Goal: Complete application form: Complete application form

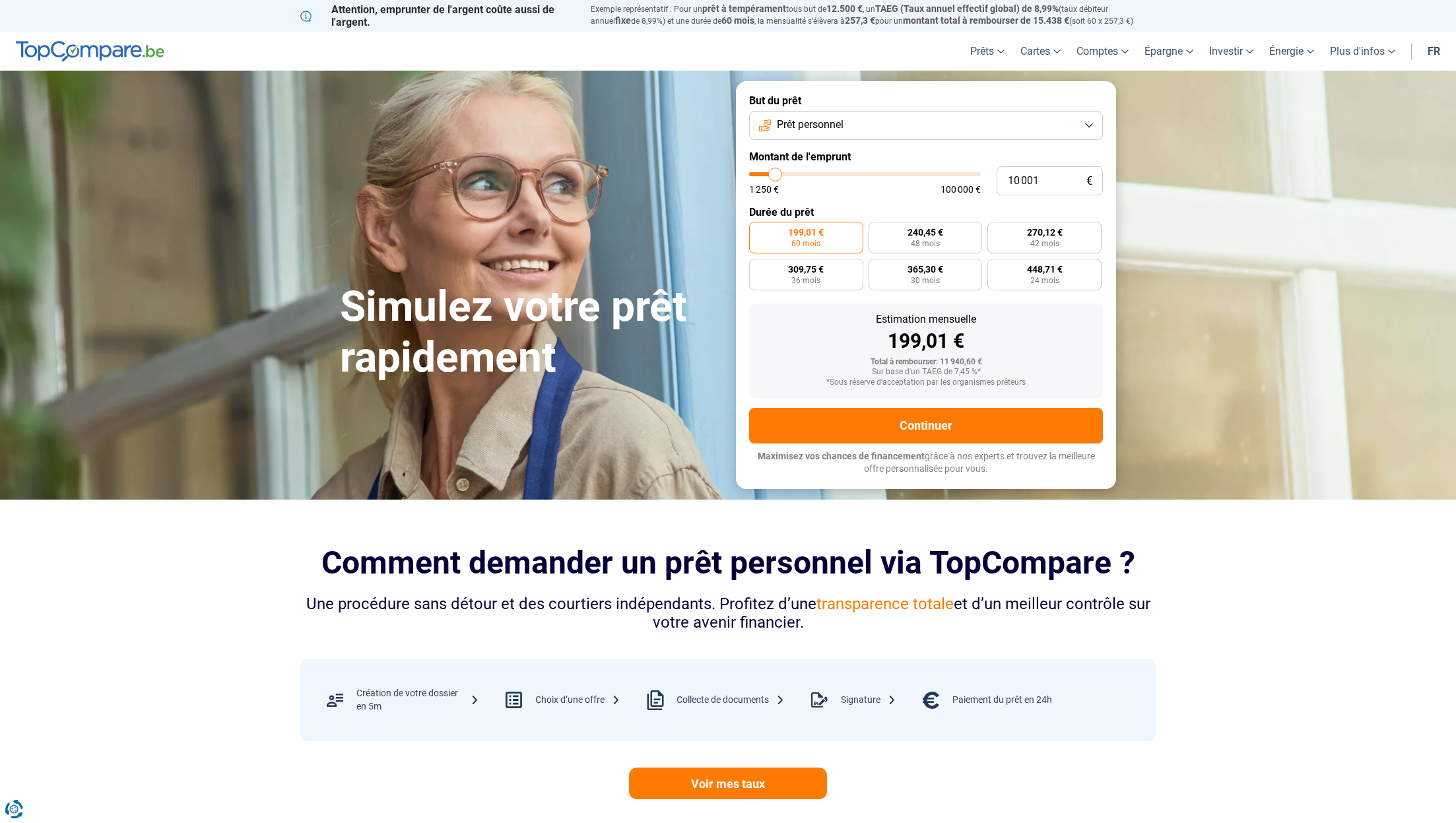
type input "10 250"
type input "10250"
type input "10 750"
type input "10750"
type input "11 000"
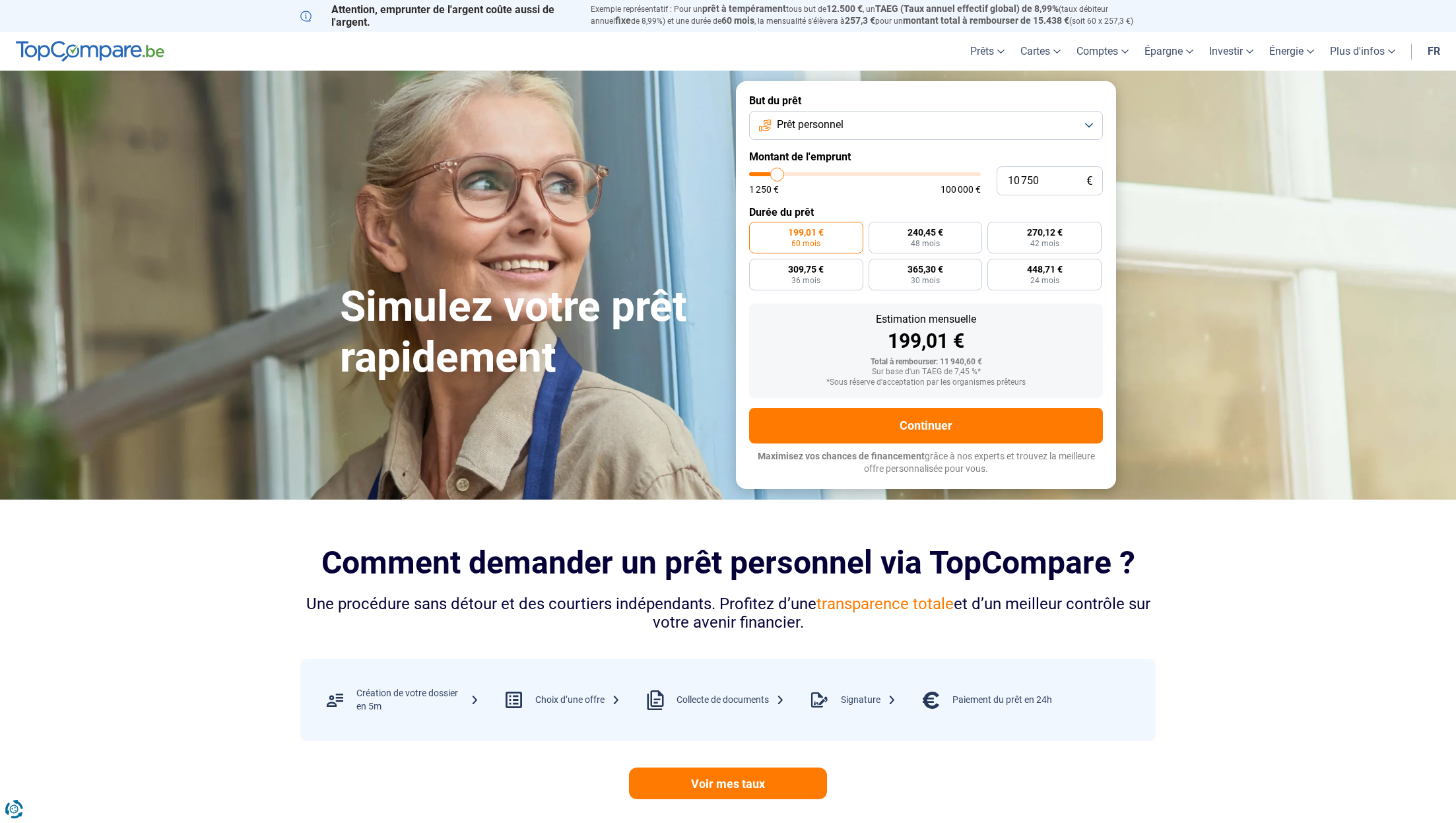
type input "11000"
type input "11 750"
type input "11750"
type input "12 750"
type input "12750"
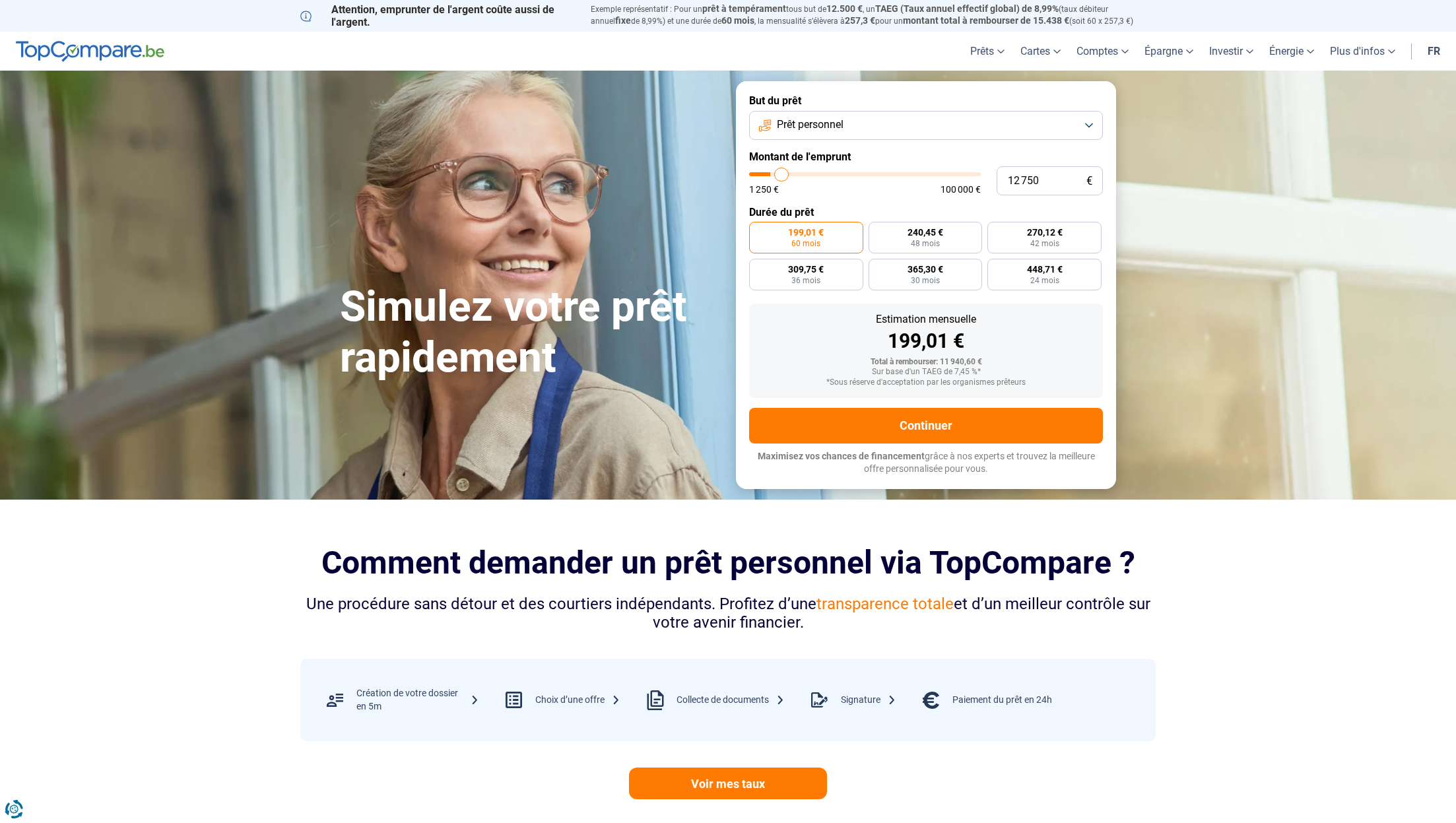
type input "13 750"
type input "13750"
type input "14 500"
type input "14500"
type input "15 250"
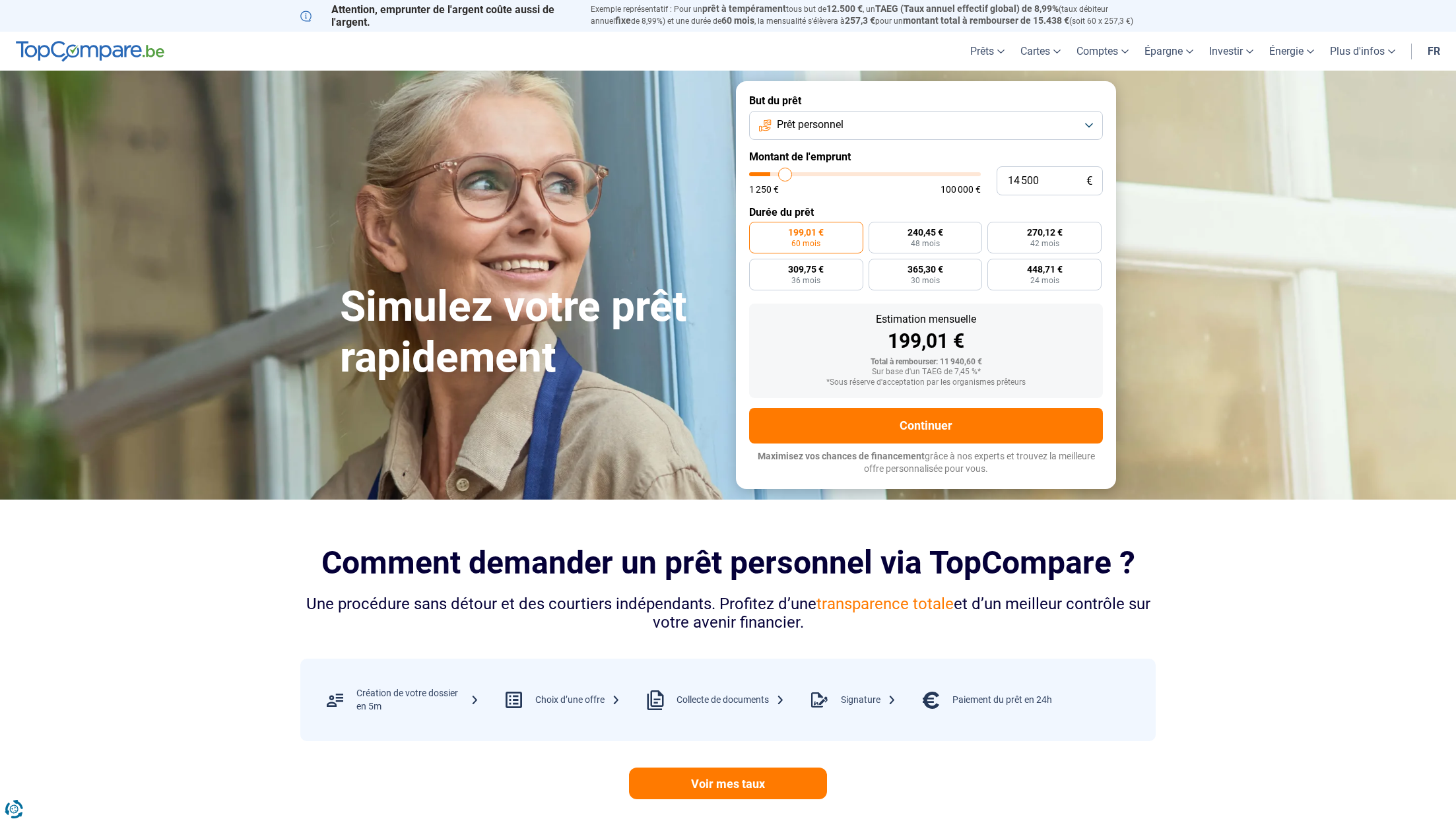
type input "15250"
type input "15 750"
type input "15750"
type input "16 250"
type input "16250"
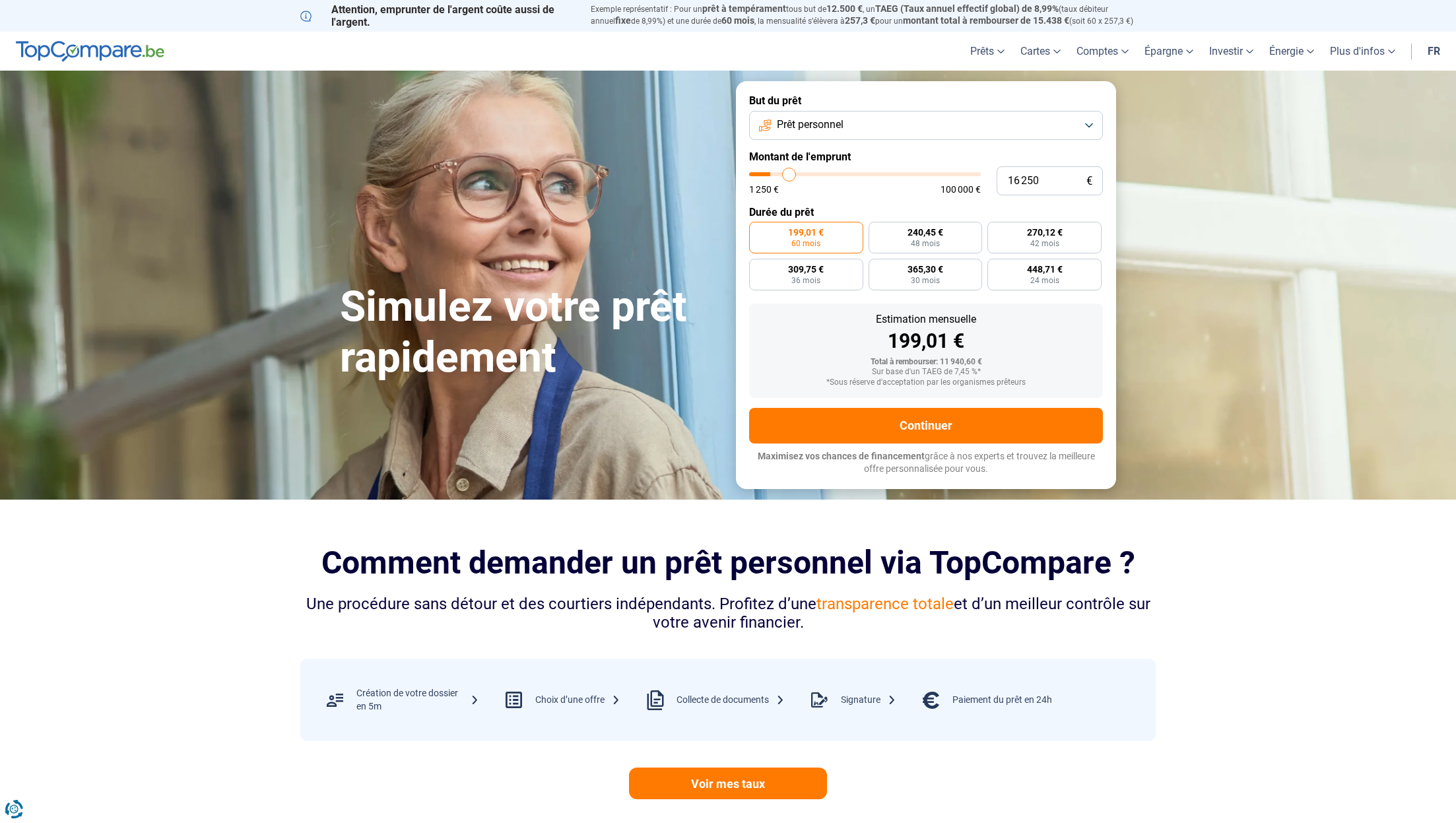
type input "17 000"
type input "17000"
type input "17 750"
type input "17750"
type input "18 500"
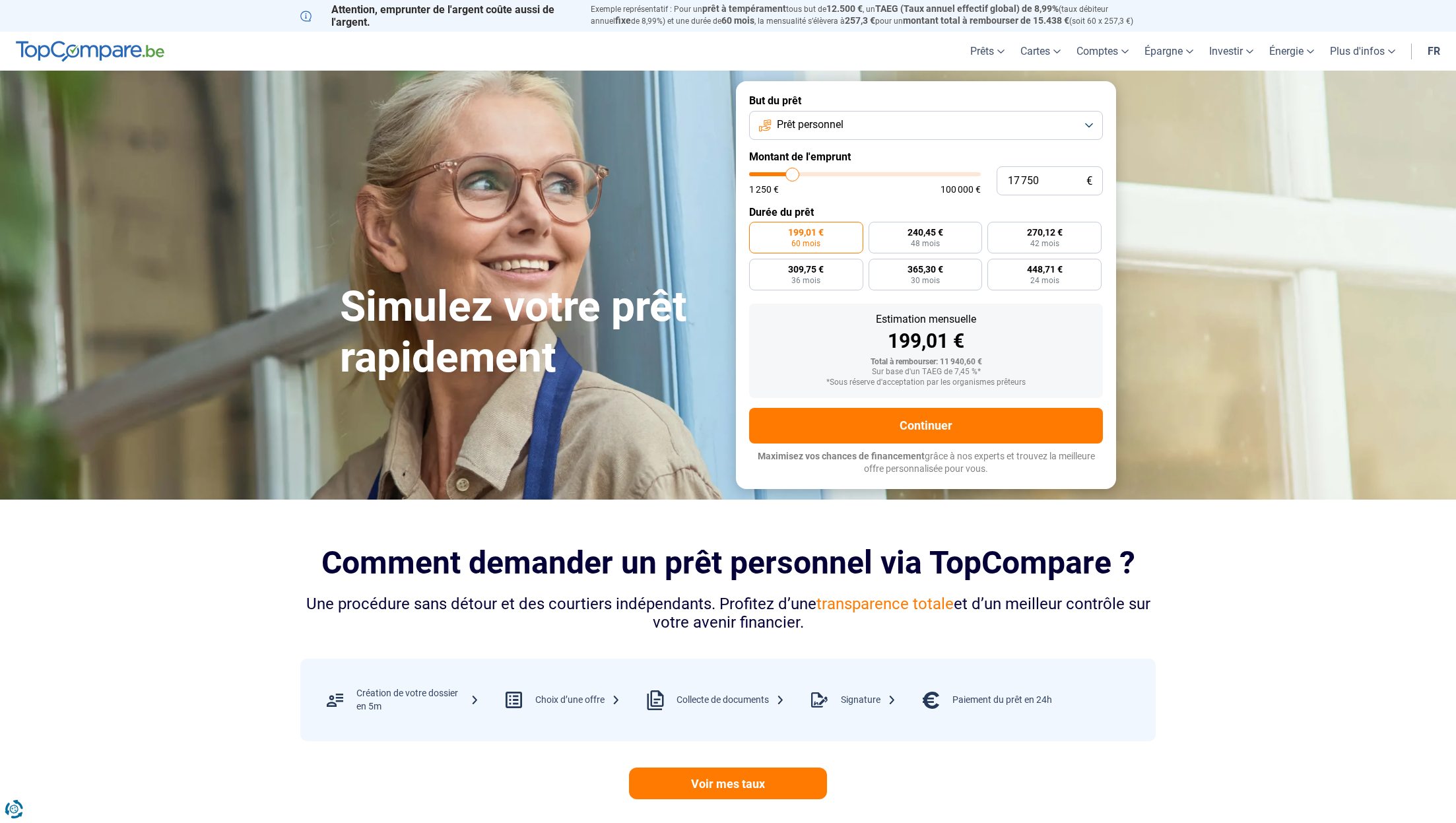
type input "18500"
type input "19 250"
type input "19250"
type input "20 250"
type input "20250"
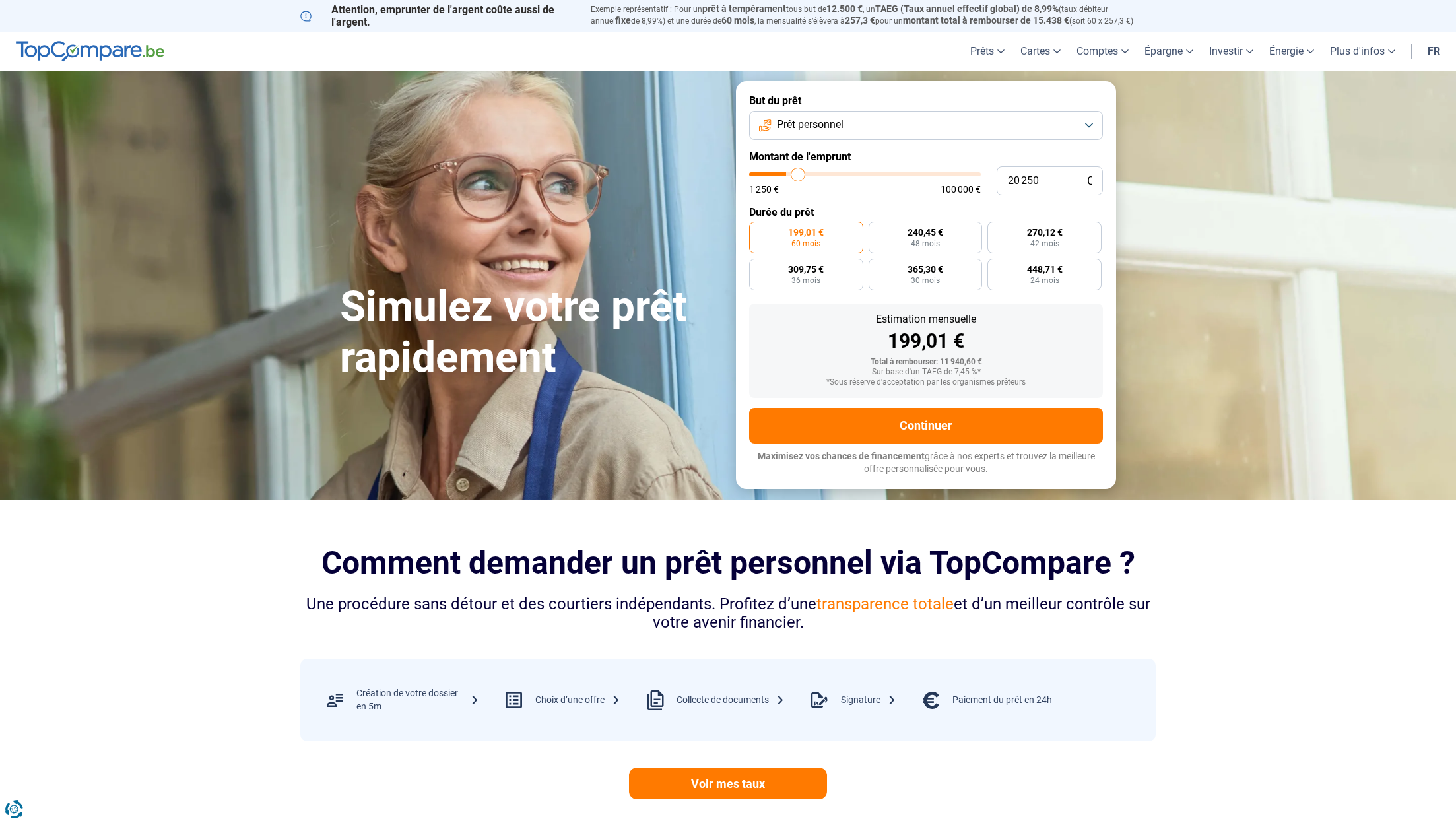
type input "20 750"
type input "20750"
type input "21 750"
type input "21750"
type input "22 250"
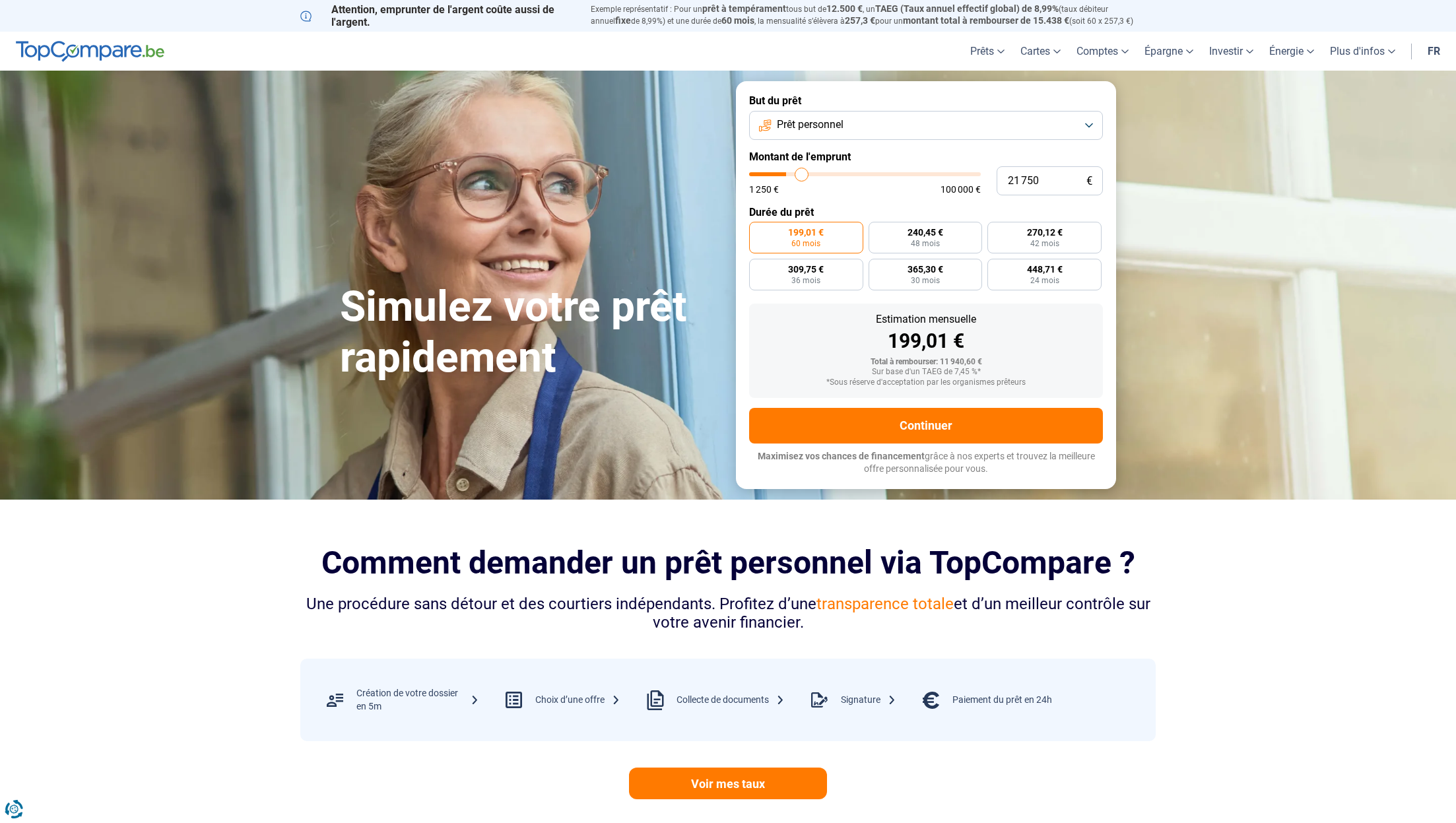
type input "22250"
type input "23 250"
type input "23250"
type input "23 750"
type input "23750"
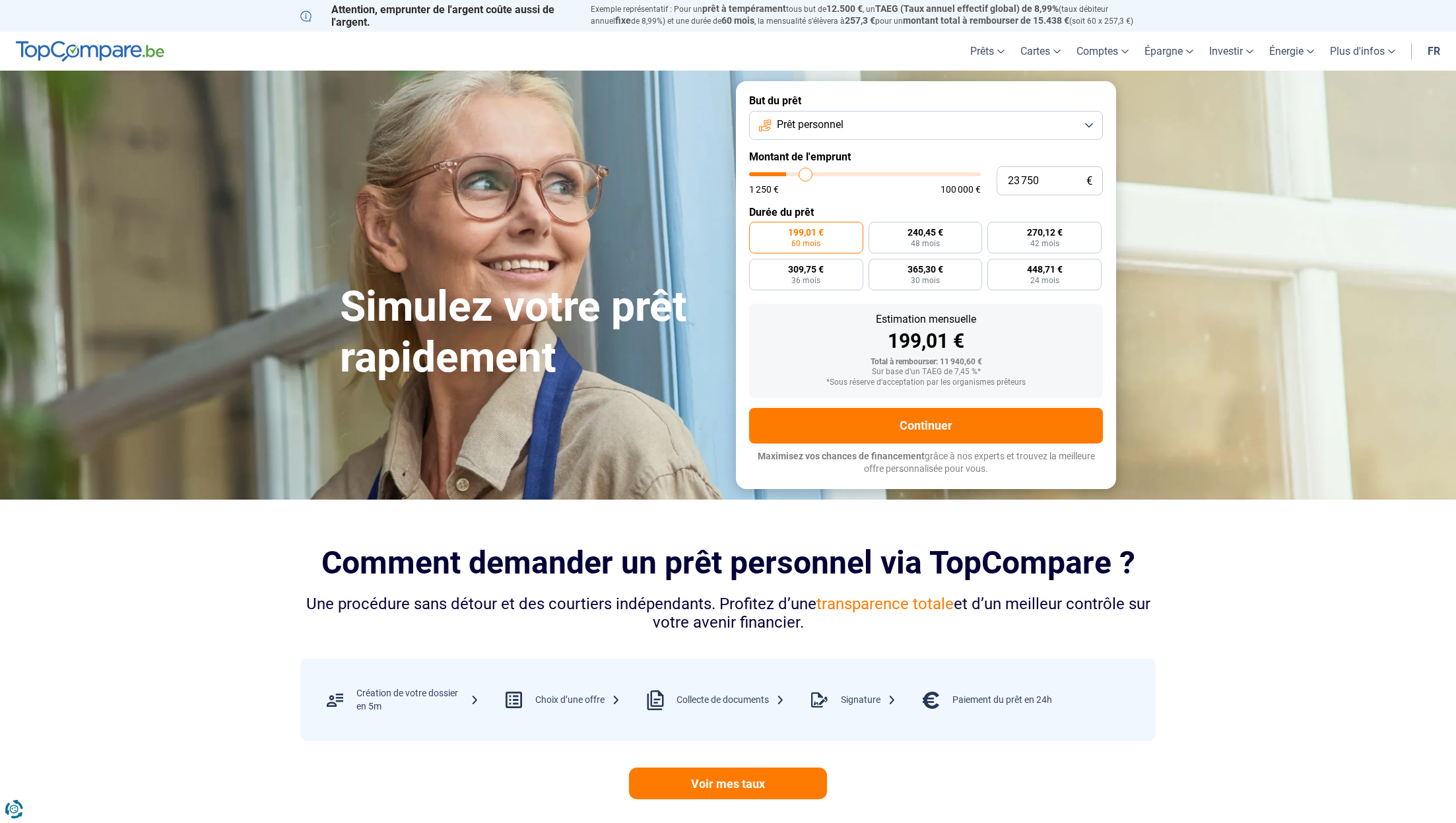
type input "24 500"
type input "24500"
type input "25 250"
type input "25250"
type input "26 000"
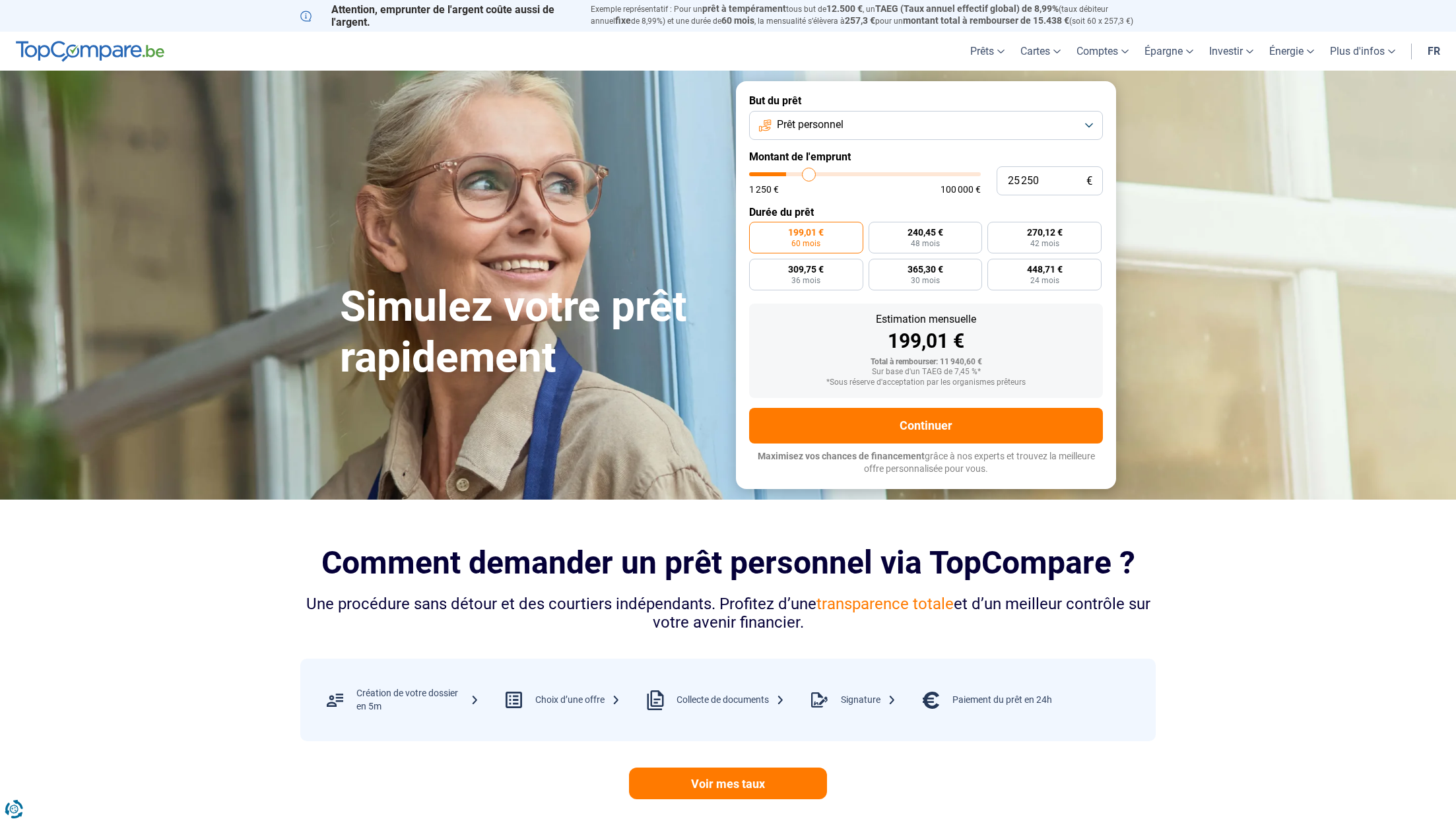
type input "26000"
type input "26 500"
type input "26500"
type input "27 500"
type input "27500"
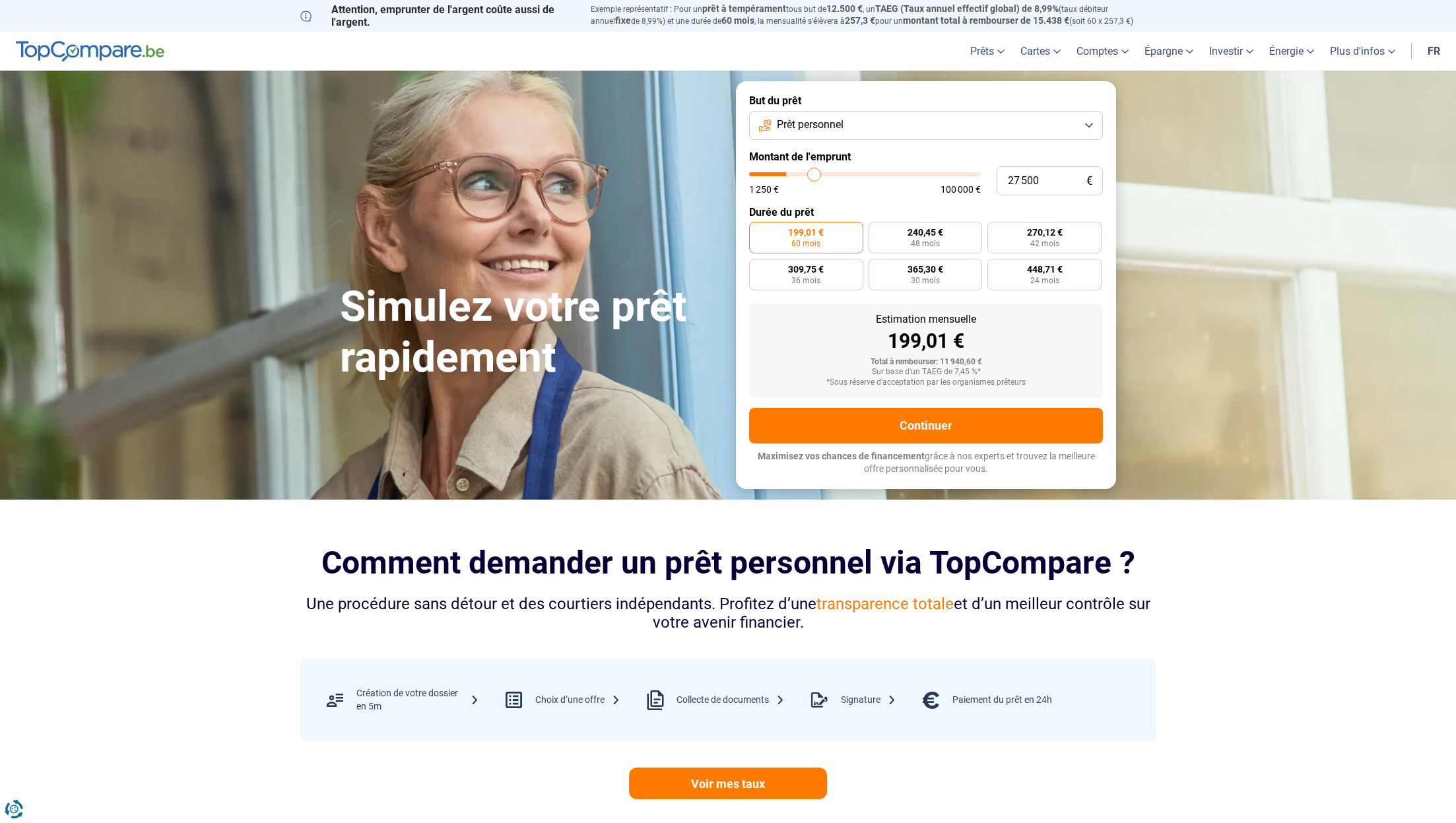
type input "28 000"
type input "28000"
type input "28 250"
type input "28250"
type input "29 000"
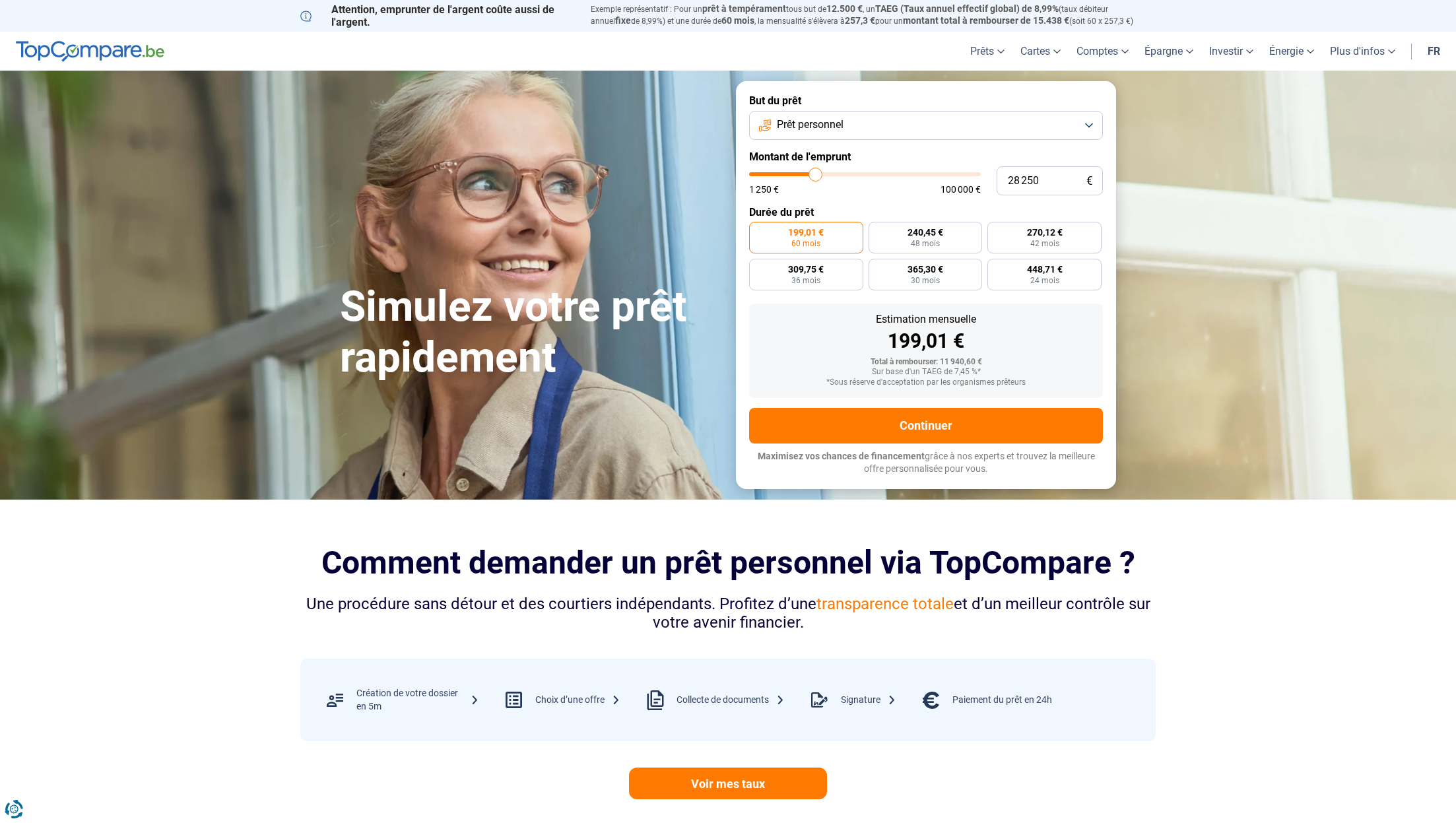
type input "29000"
type input "29 250"
type input "29250"
type input "29 750"
type input "29750"
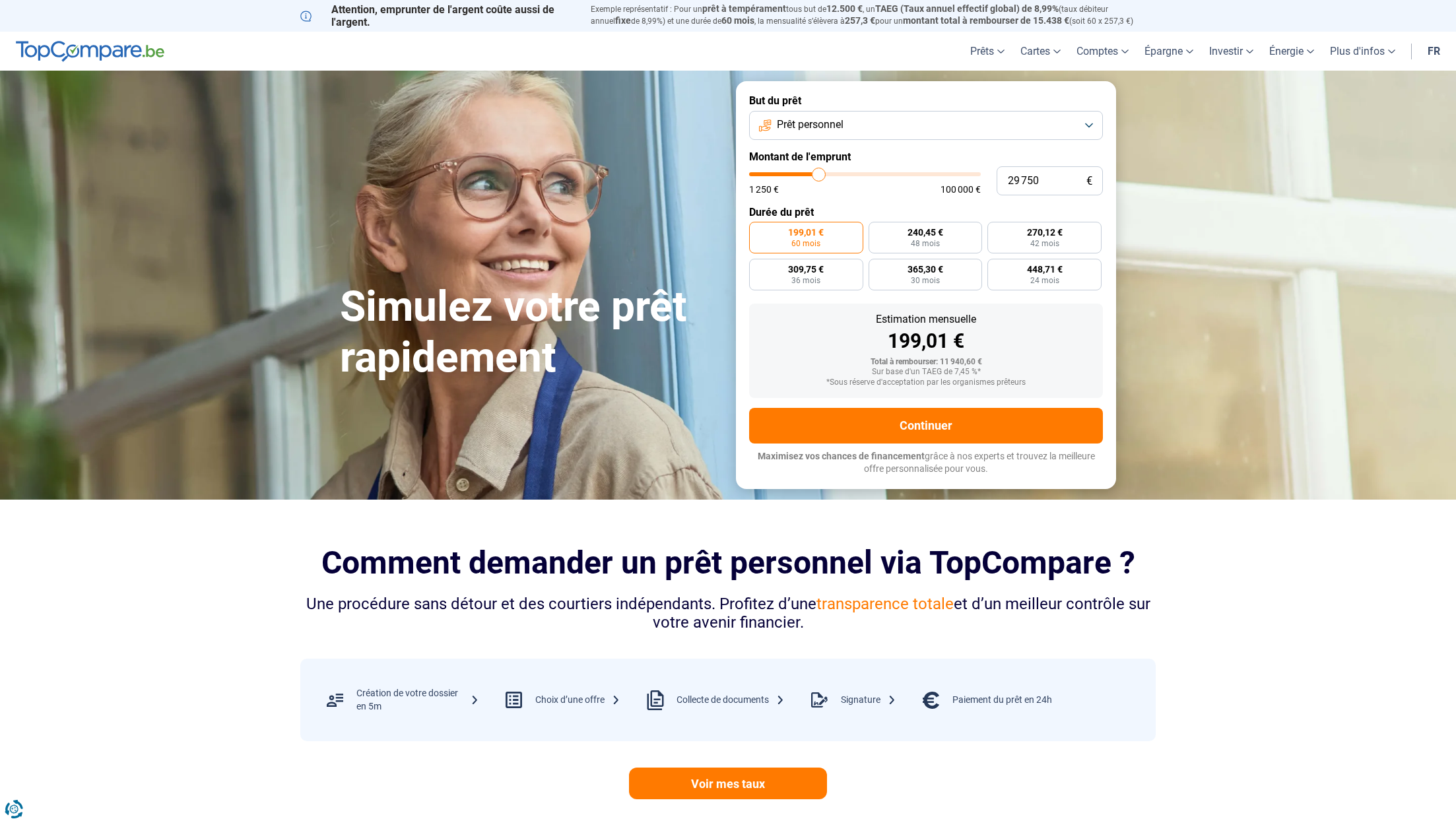
type input "30 000"
type input "30000"
type input "30 750"
type input "30750"
type input "31 250"
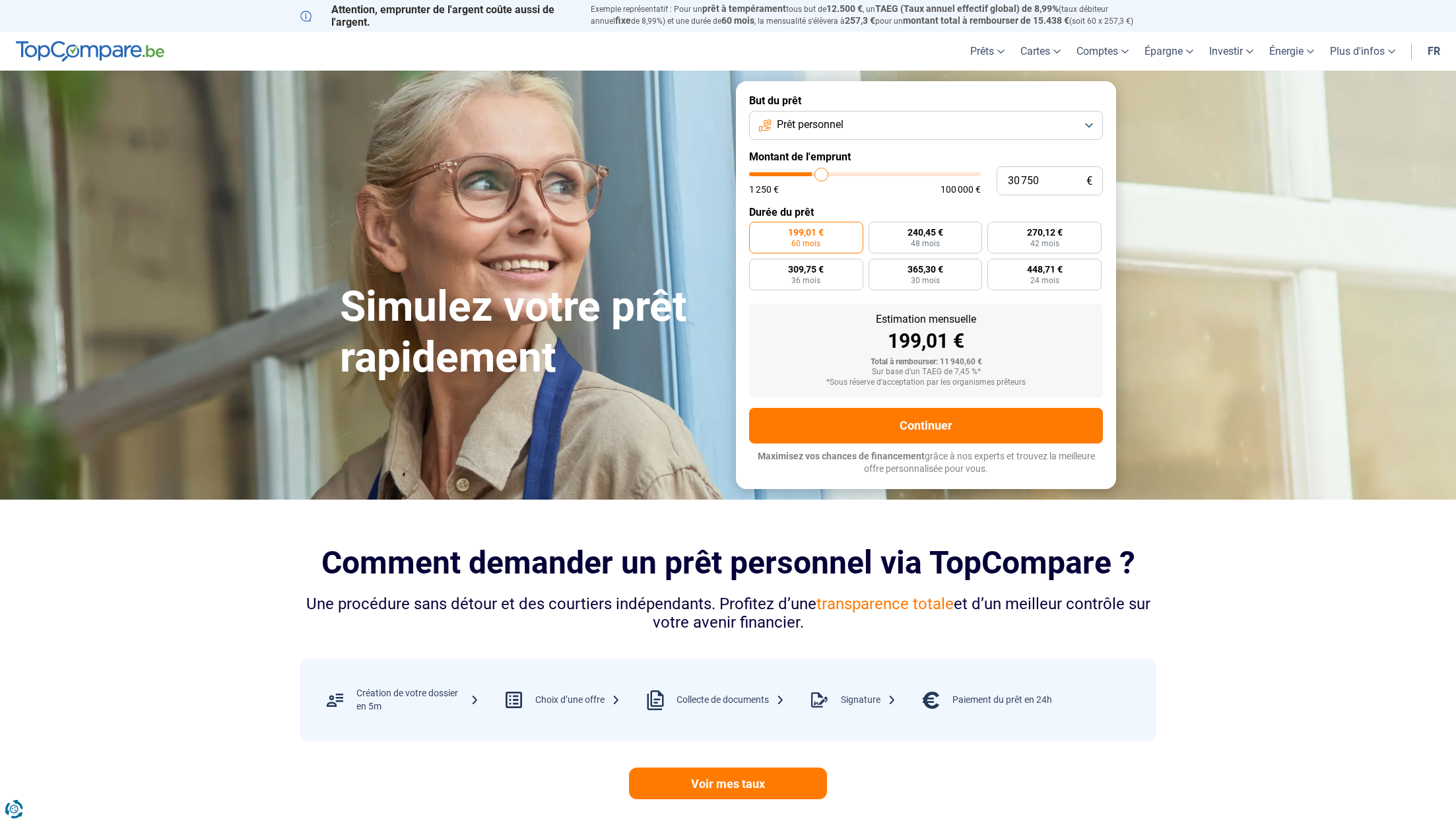
type input "31250"
type input "32 000"
type input "32000"
type input "32 750"
type input "32750"
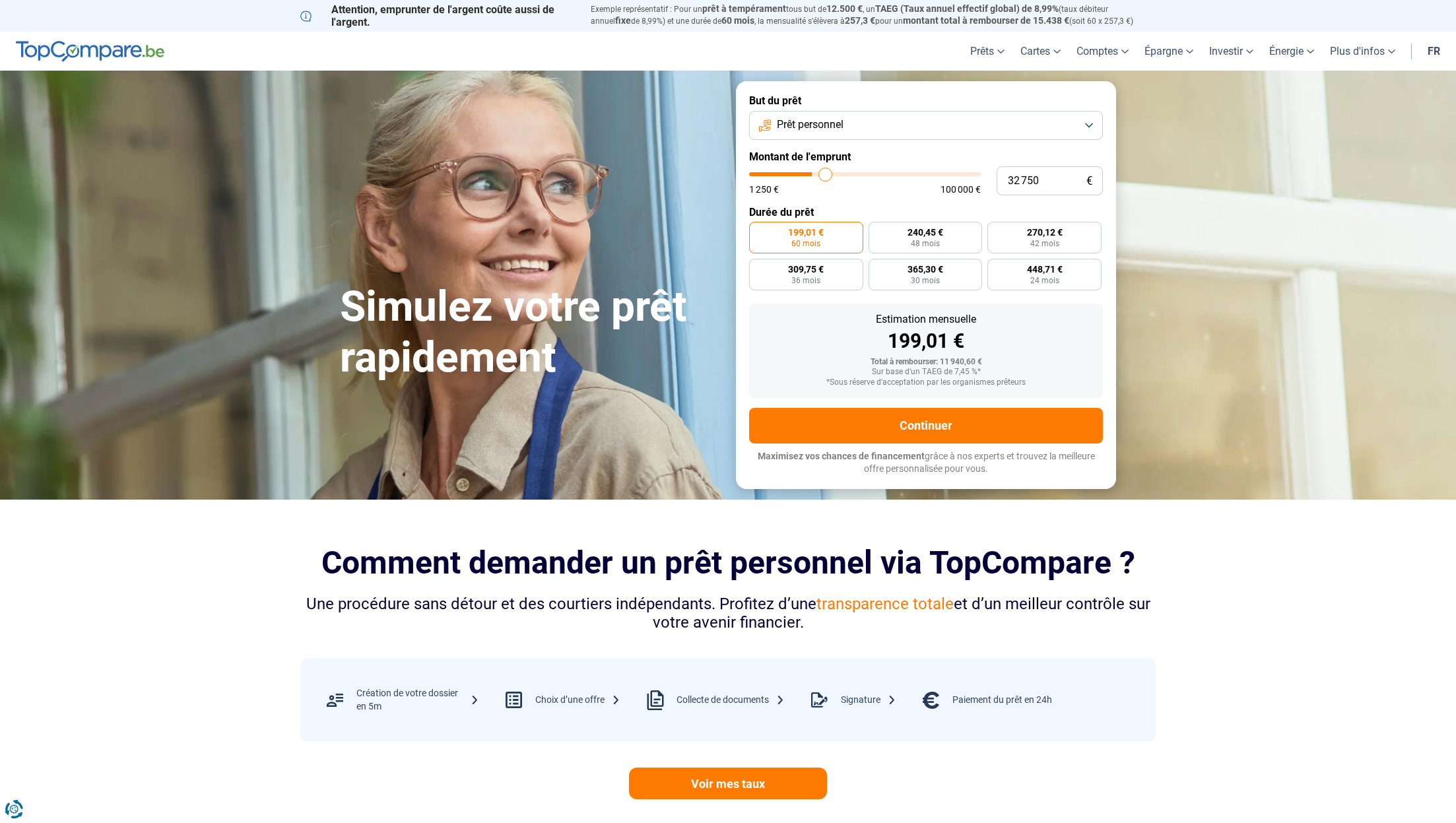
type input "33 750"
type input "33750"
type input "34 250"
type input "34250"
type input "35 250"
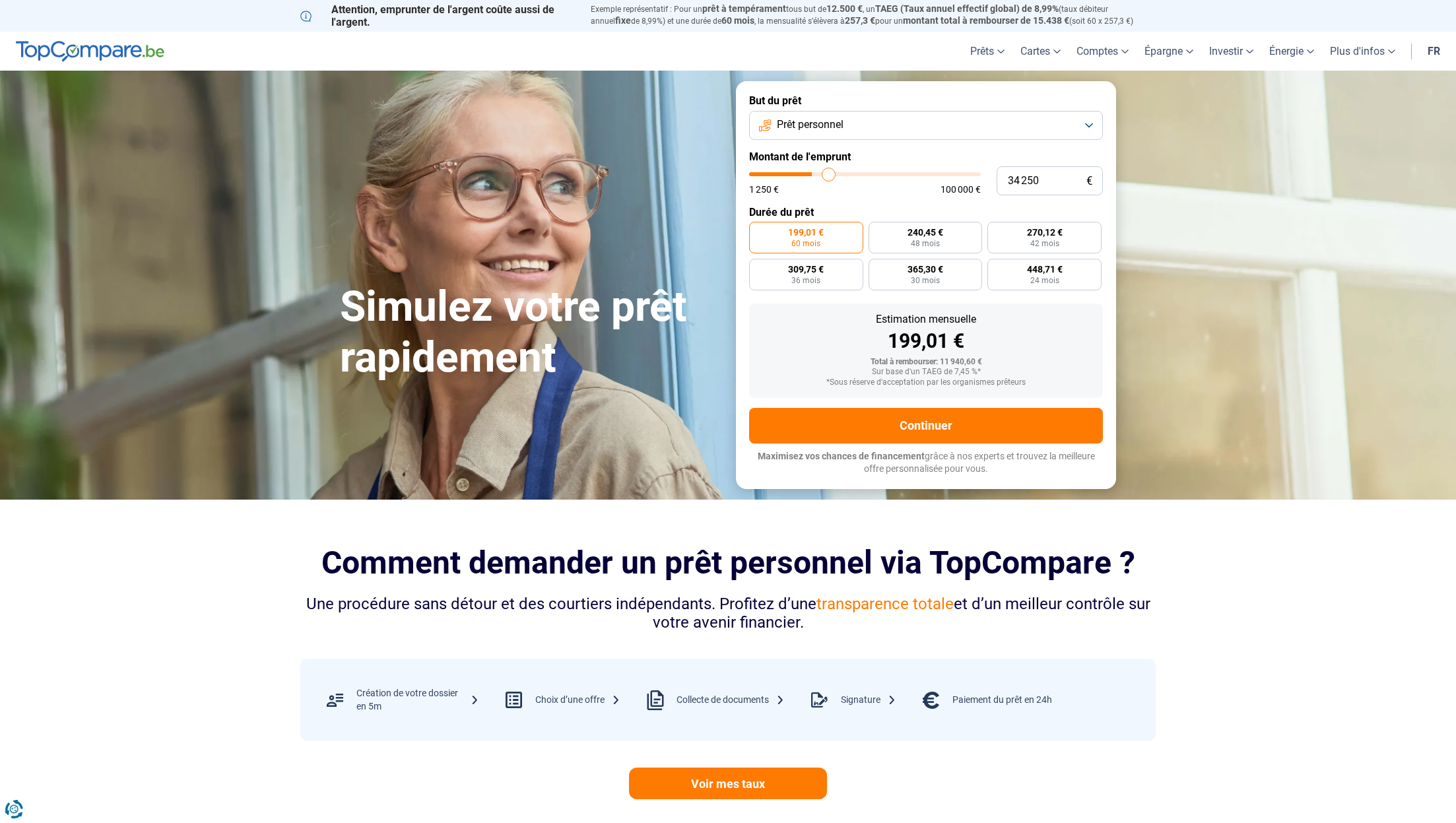
type input "35250"
type input "35 500"
type input "35500"
type input "35 750"
type input "35750"
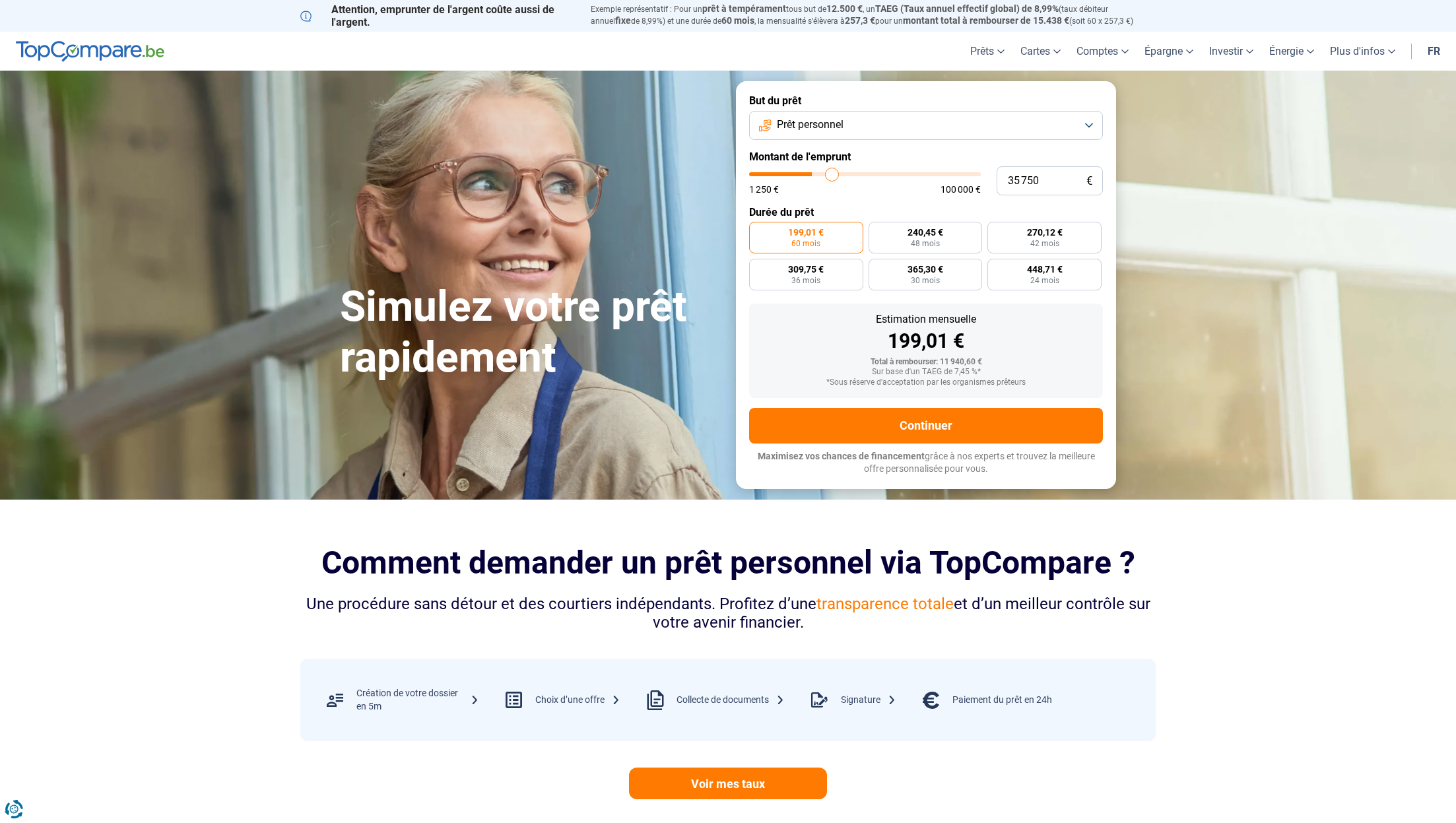
type input "36 250"
drag, startPoint x: 776, startPoint y: 174, endPoint x: 833, endPoint y: 182, distance: 57.6
type input "36250"
click at [833, 176] on input "range" at bounding box center [865, 174] width 232 height 4
radio input "false"
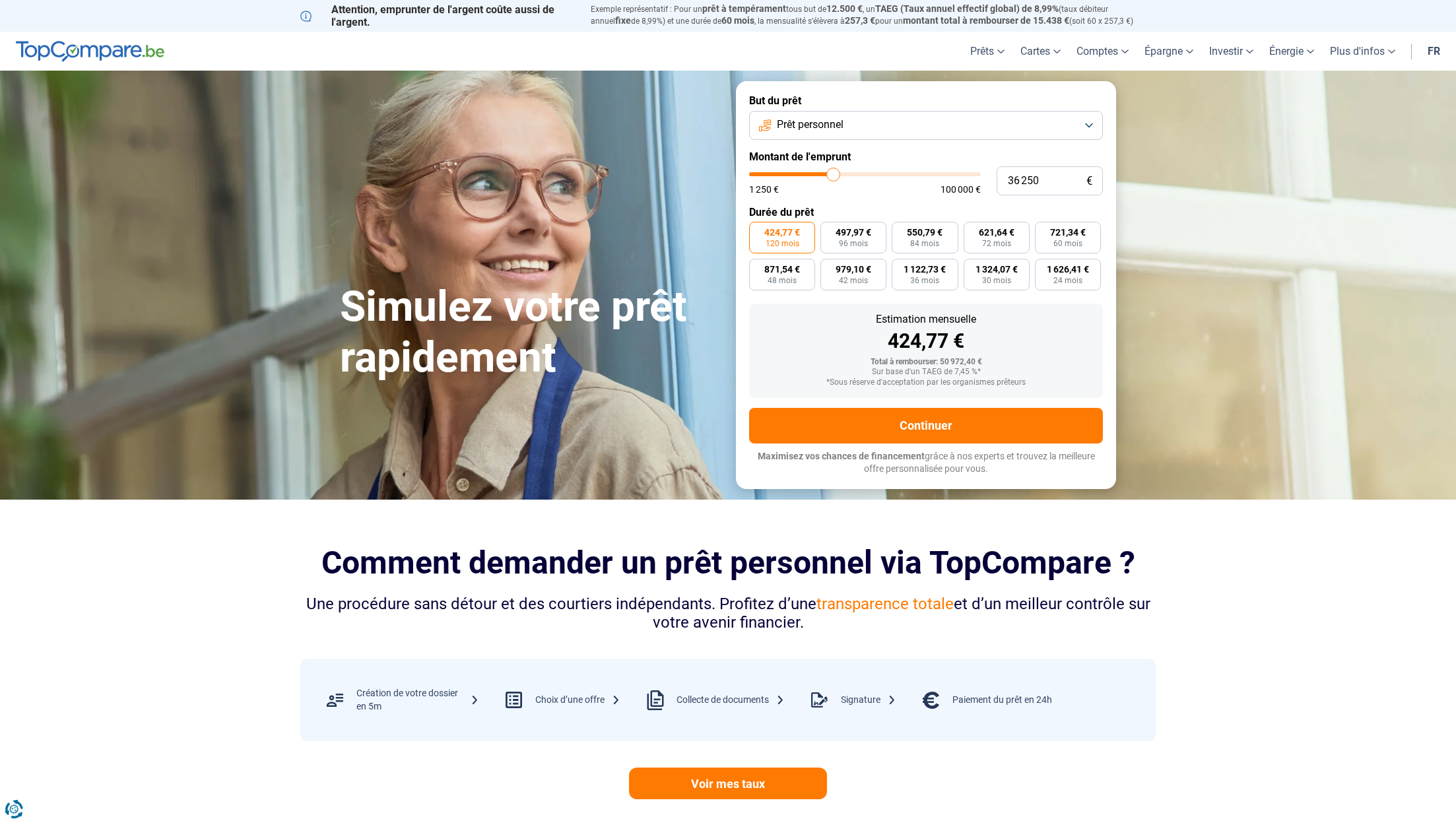
drag, startPoint x: 833, startPoint y: 182, endPoint x: 820, endPoint y: 180, distance: 13.2
click at [820, 180] on div "1 250 € 100 000 €" at bounding box center [865, 183] width 232 height 22
type input "37 000"
type input "37000"
type input "36 750"
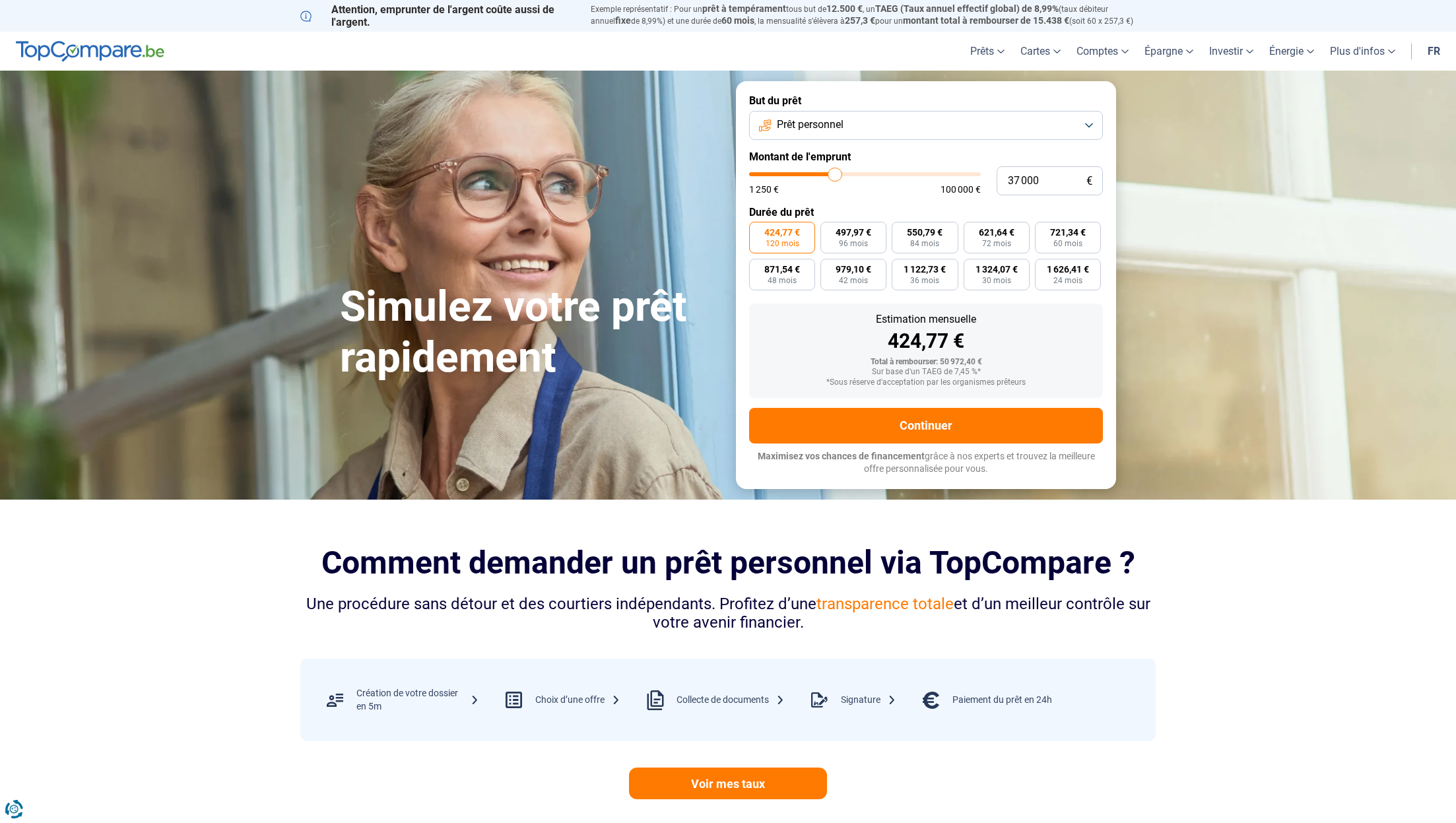
type input "36750"
type input "36 000"
type input "36000"
type input "35 500"
type input "35500"
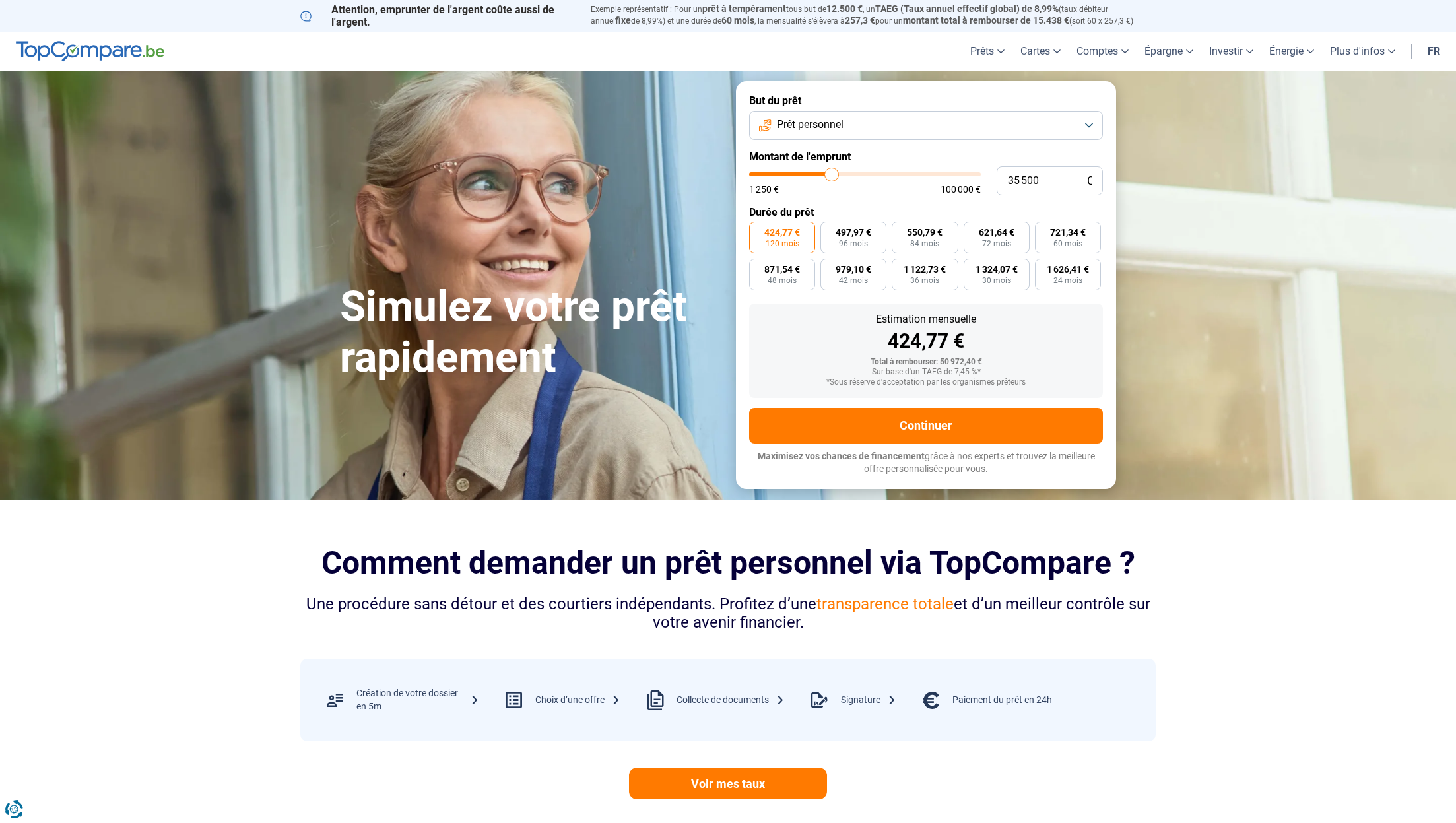
type input "34 250"
type input "34250"
type input "33 500"
type input "33500"
type input "32 250"
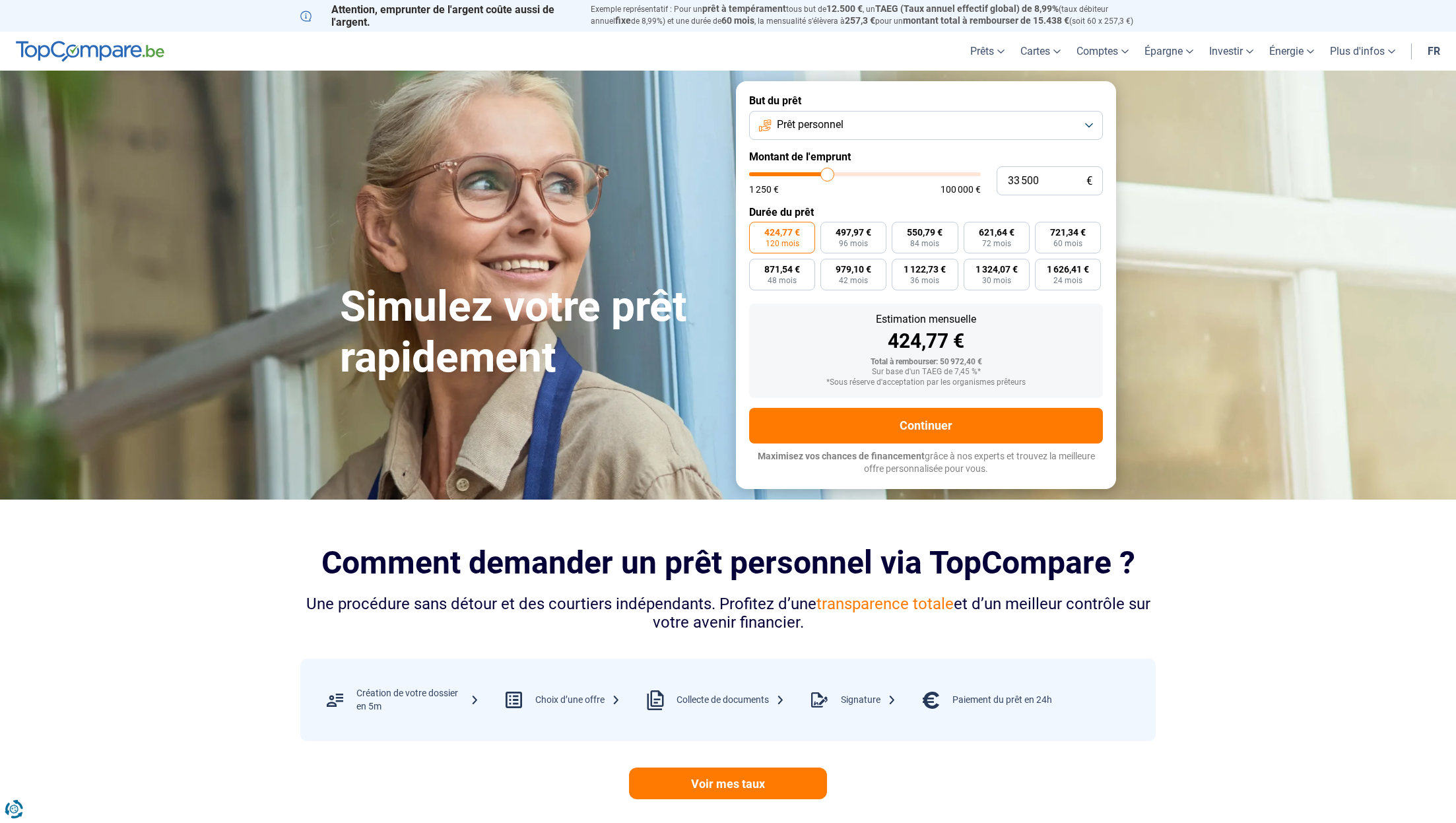
type input "32250"
type input "31 500"
type input "31500"
type input "30 750"
type input "30750"
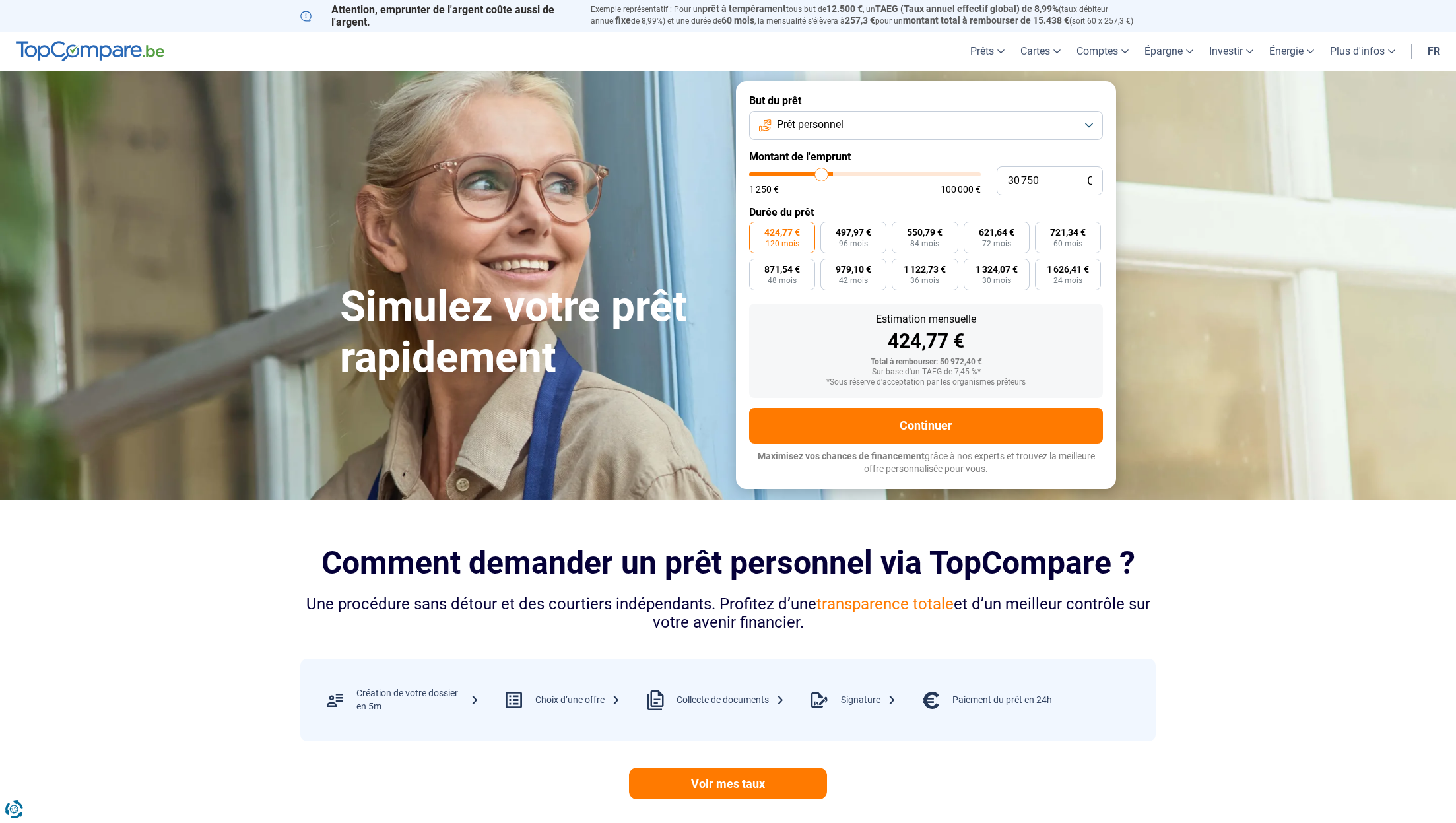
type input "30 000"
type input "30000"
type input "29 750"
type input "29750"
type input "29 500"
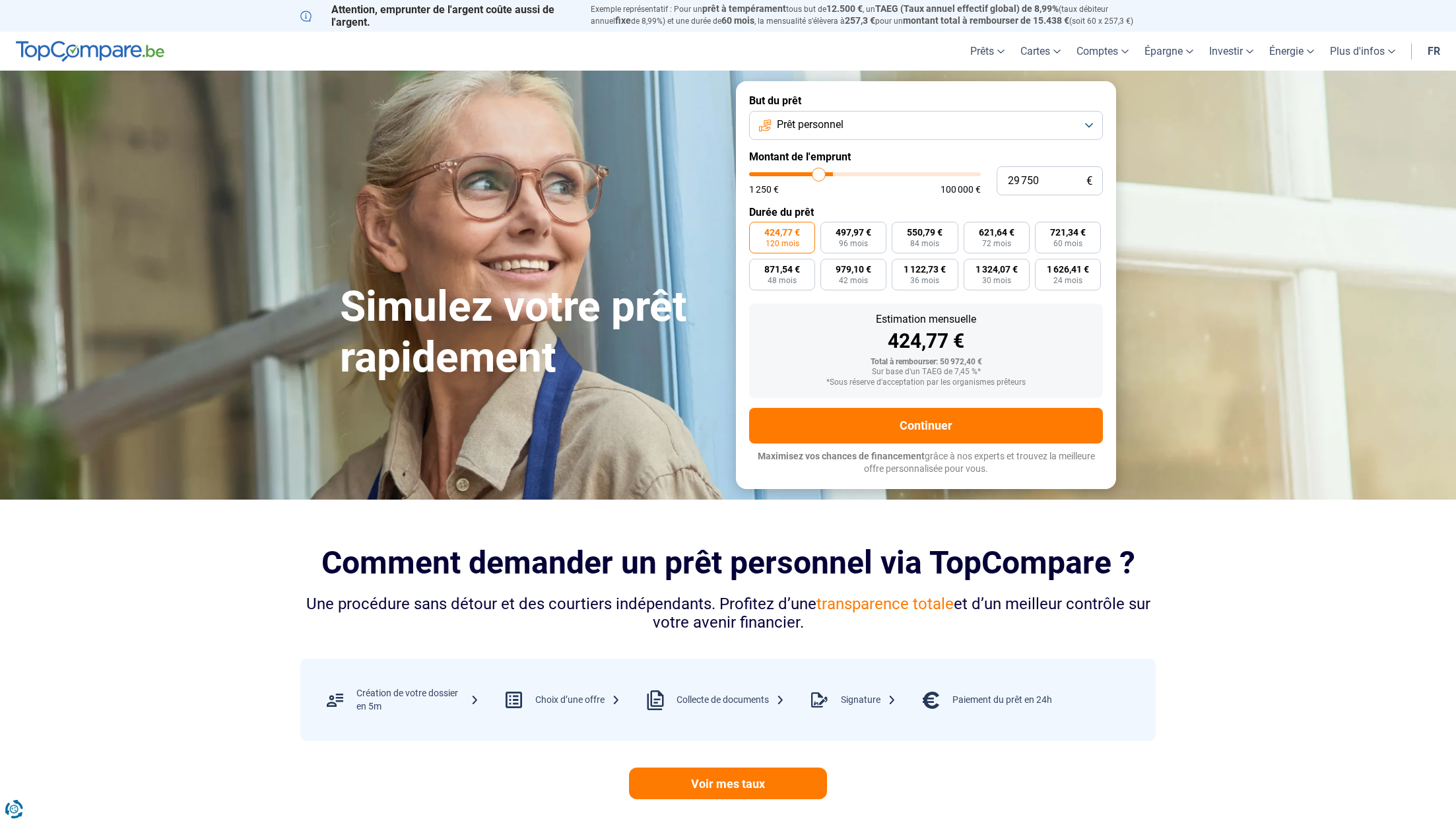
type input "29500"
type input "29 250"
drag, startPoint x: 835, startPoint y: 174, endPoint x: 818, endPoint y: 174, distance: 17.0
type input "29250"
click at [818, 174] on input "range" at bounding box center [865, 174] width 232 height 4
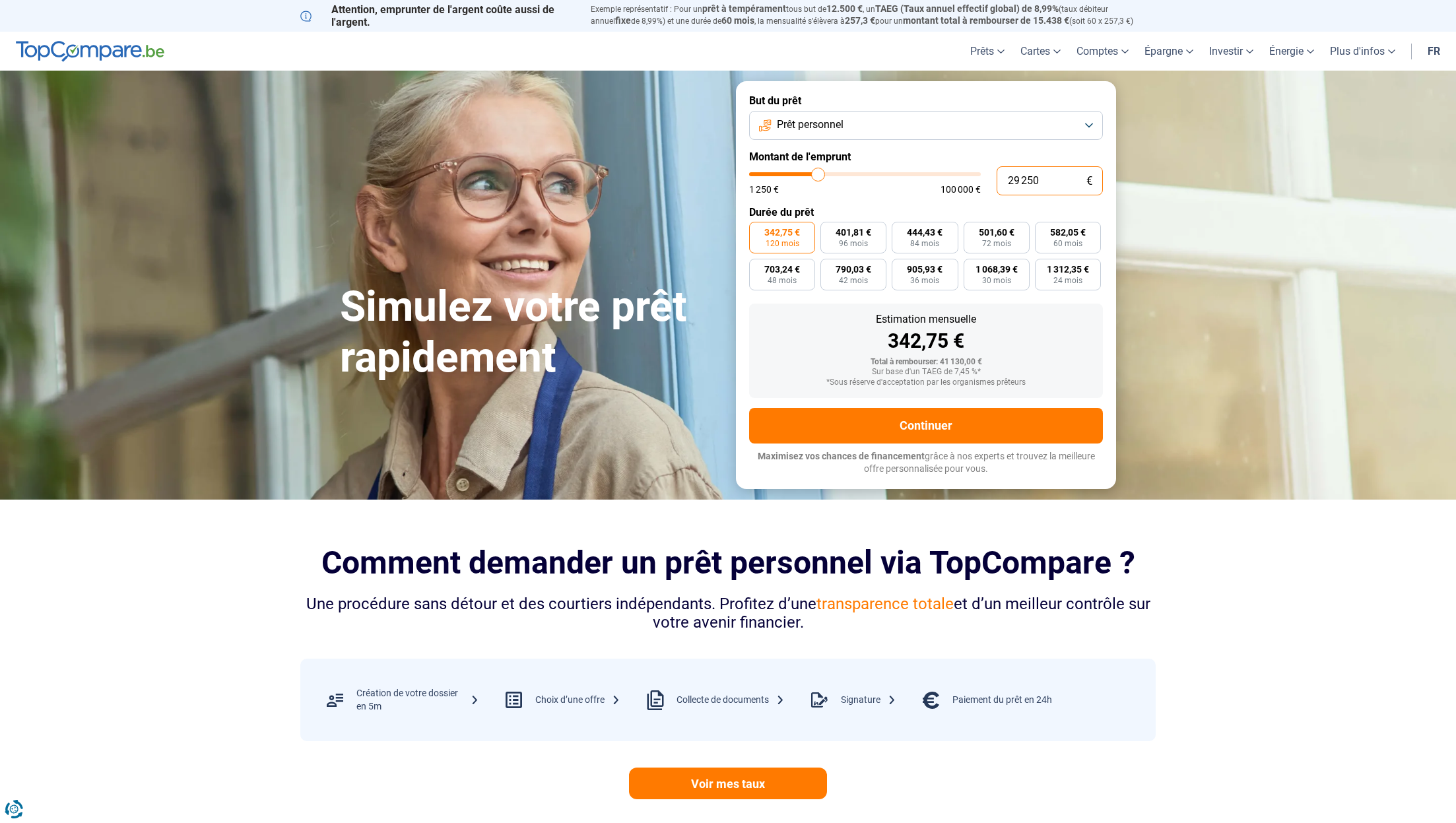
click at [1043, 193] on input "29 250" at bounding box center [1049, 181] width 107 height 29
drag, startPoint x: 1047, startPoint y: 182, endPoint x: 989, endPoint y: 181, distance: 58.0
click at [997, 181] on input "29 250" at bounding box center [1049, 181] width 107 height 29
type input "6"
type input "1250"
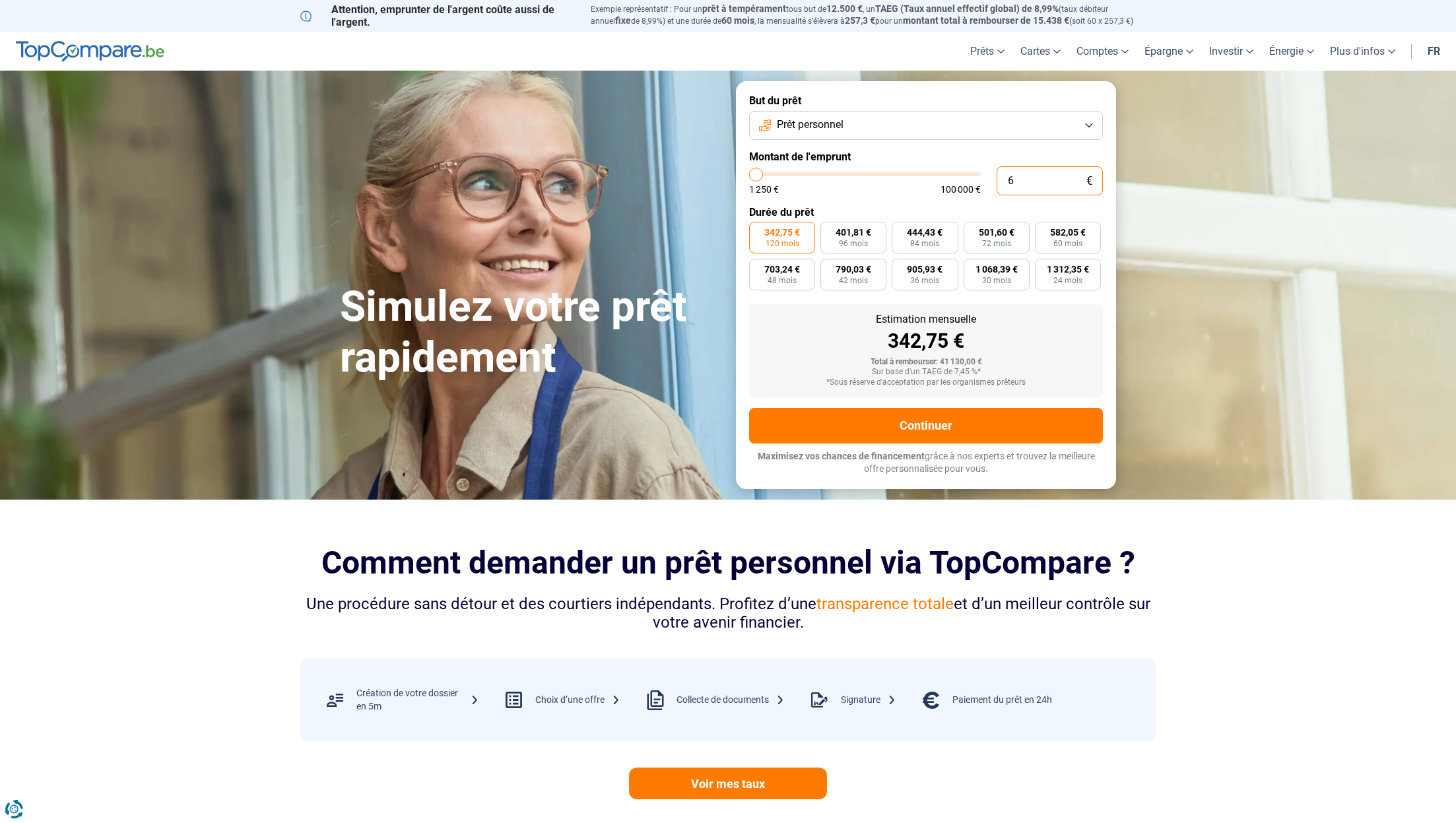
type input "65"
type input "1250"
type input "650"
type input "1250"
type input "6 500"
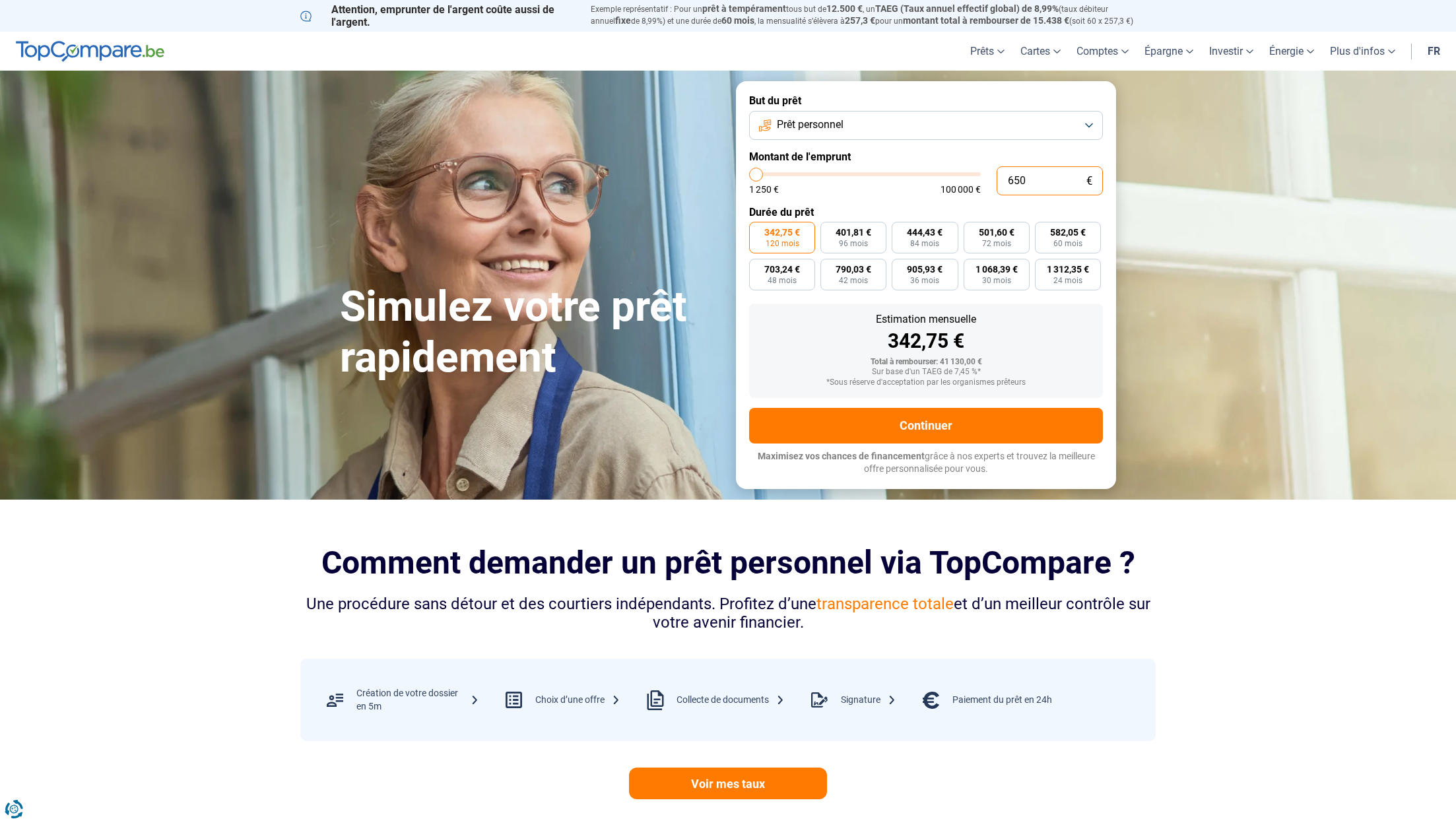
type input "6500"
radio input "true"
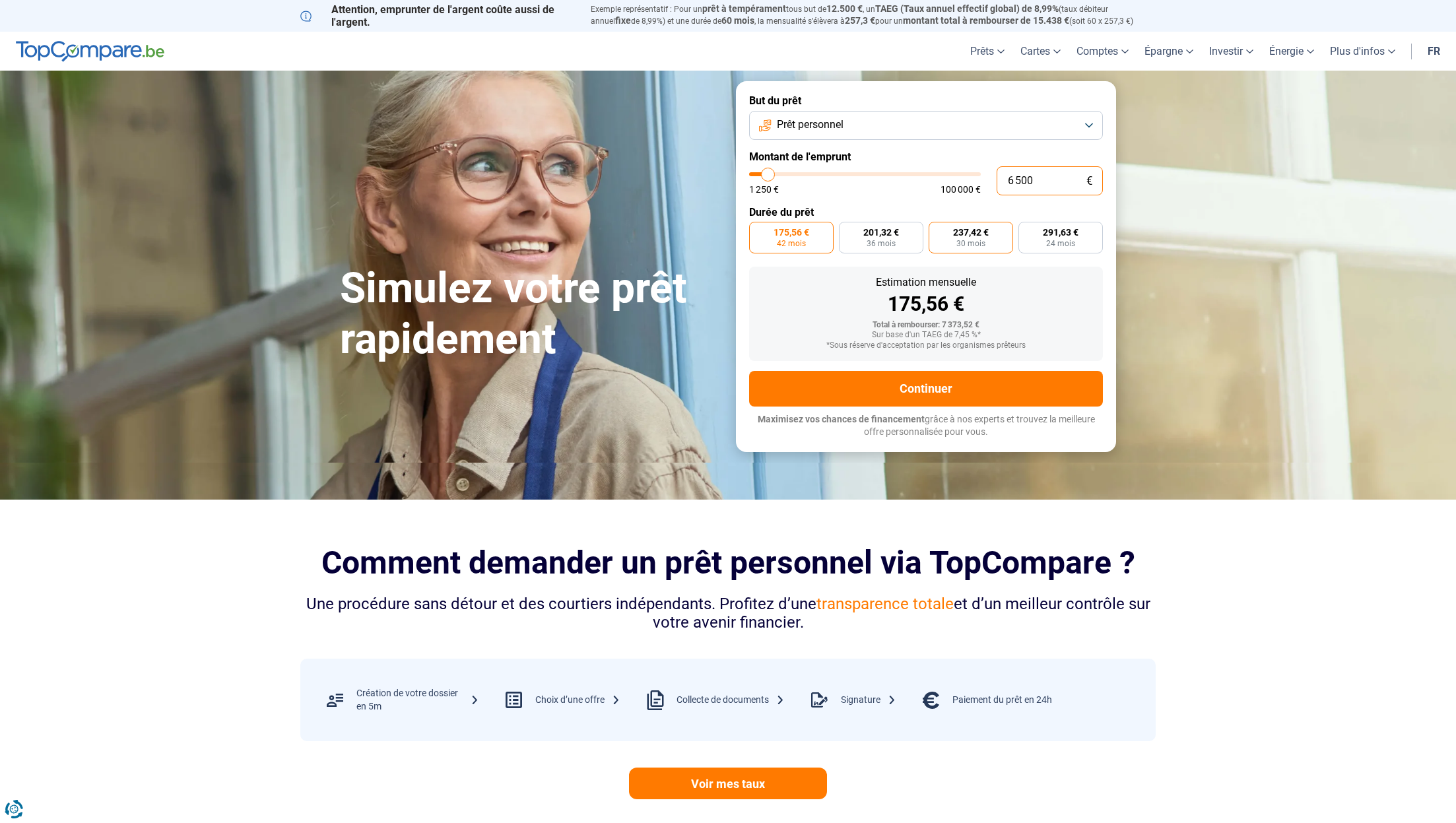
type input "6 500"
click at [978, 241] on span "30 mois" at bounding box center [971, 243] width 29 height 8
click at [937, 231] on input "237,42 € 30 mois" at bounding box center [932, 226] width 9 height 9
radio input "true"
click at [1059, 251] on label "291,63 € 24 mois" at bounding box center [1060, 238] width 84 height 31
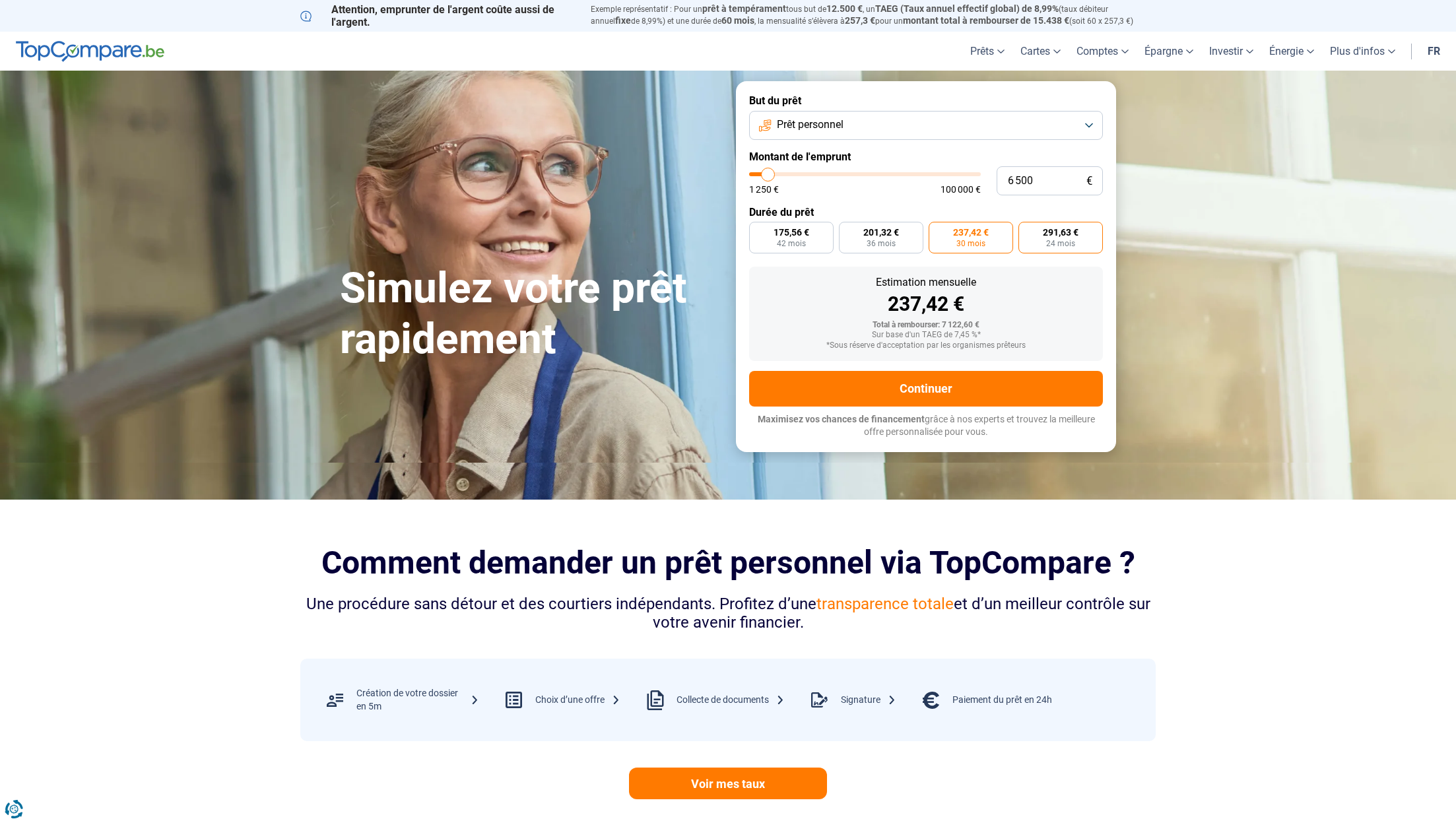
click at [1027, 231] on input "291,63 € 24 mois" at bounding box center [1022, 226] width 9 height 9
radio input "true"
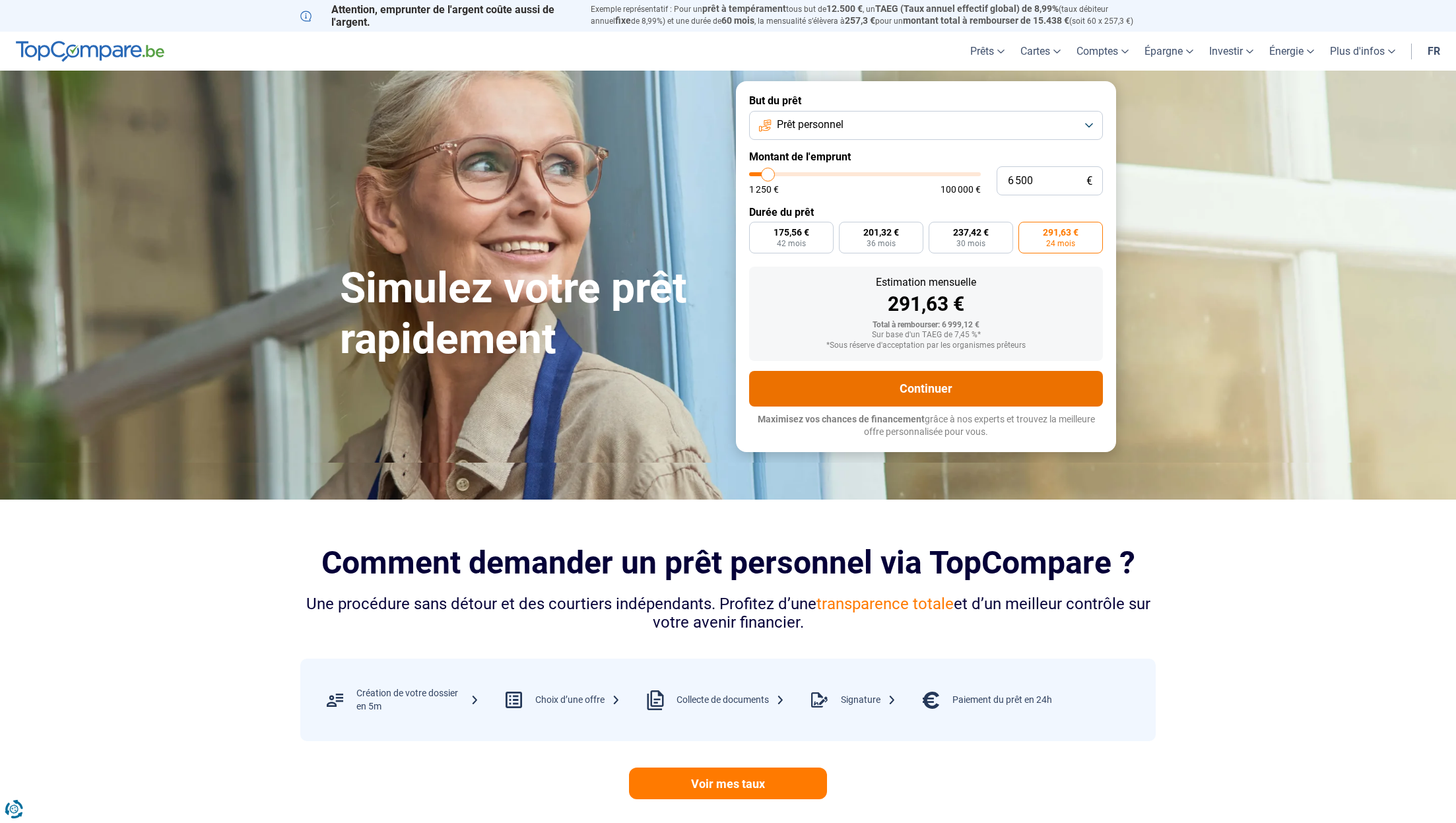
click at [942, 391] on button "Continuer" at bounding box center [926, 389] width 354 height 35
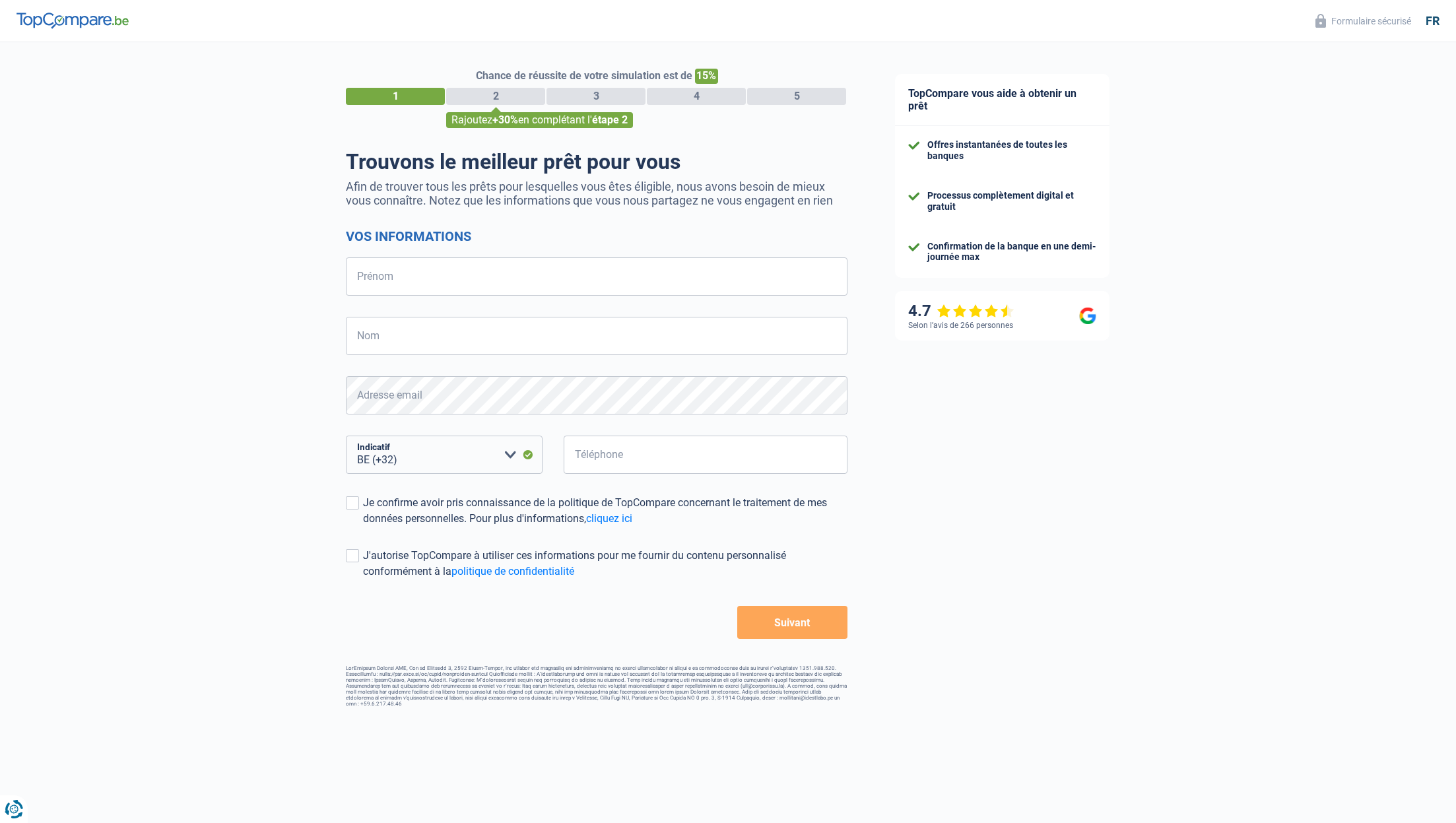
select select "32"
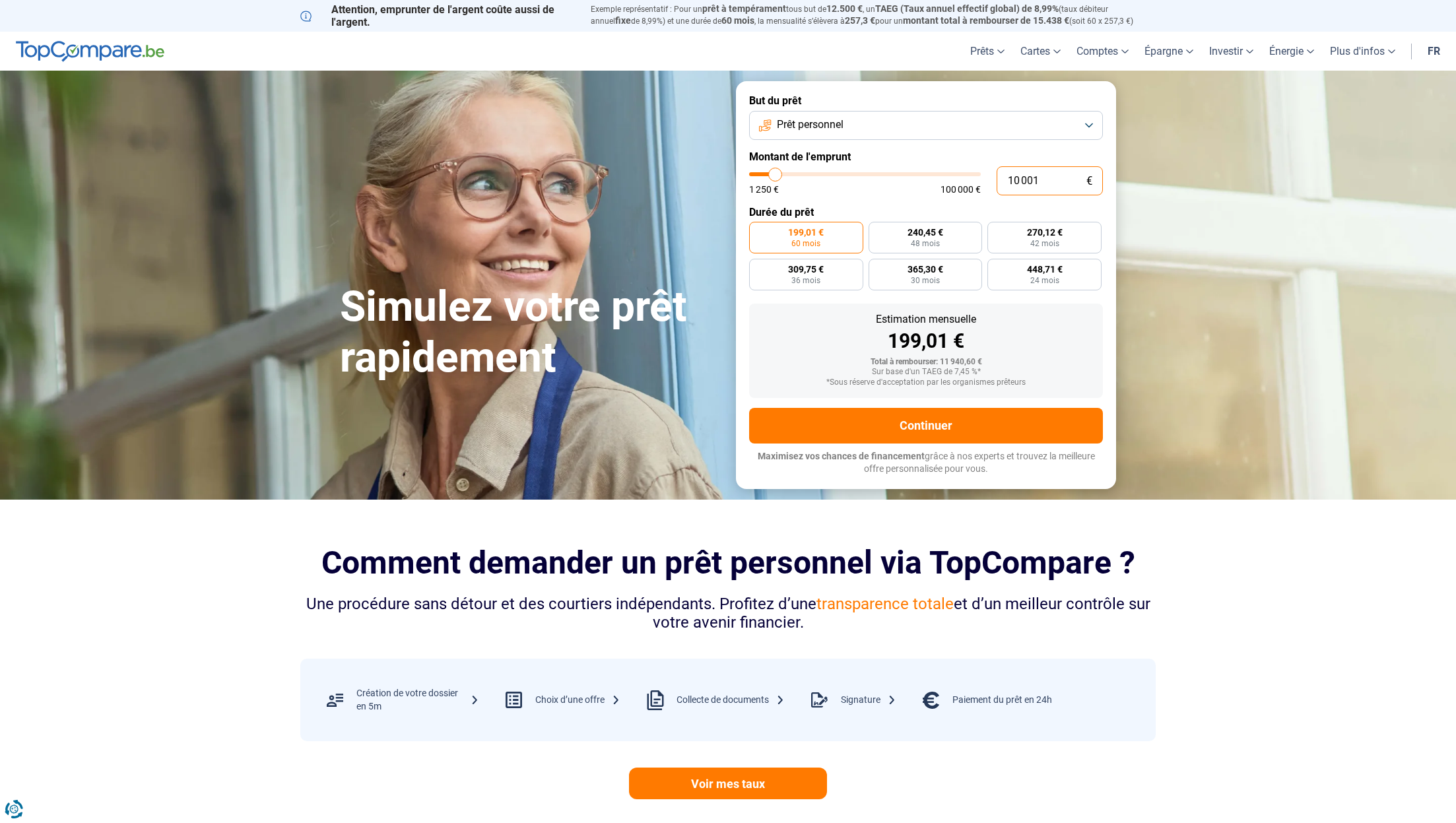
click at [1057, 168] on input "10 001" at bounding box center [1049, 181] width 107 height 29
drag, startPoint x: 1049, startPoint y: 183, endPoint x: 984, endPoint y: 180, distance: 65.1
click at [997, 180] on input "10 001" at bounding box center [1049, 181] width 107 height 29
type input "6"
type input "1250"
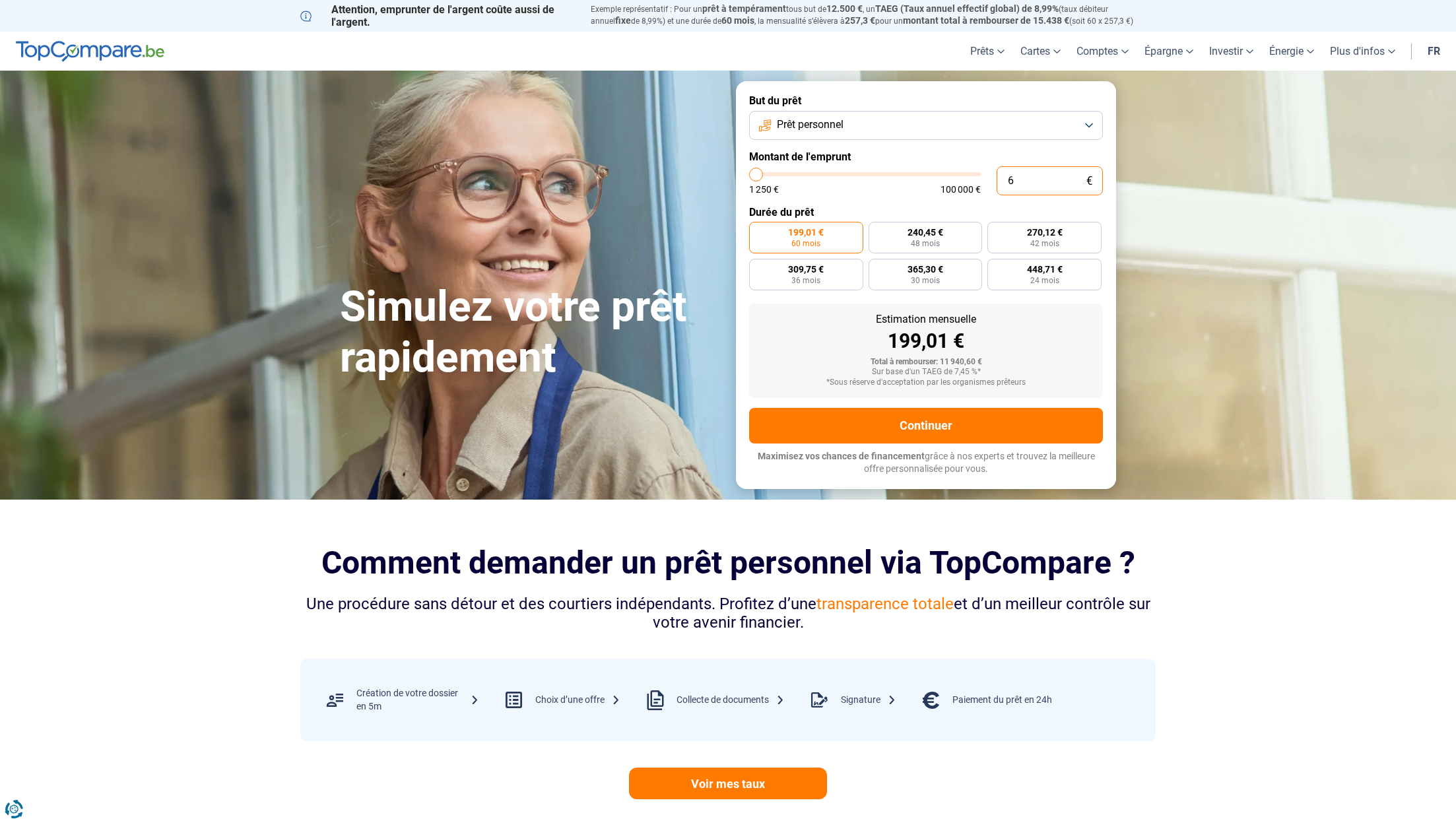
type input "65"
type input "1250"
type input "650"
type input "1250"
type input "6 500"
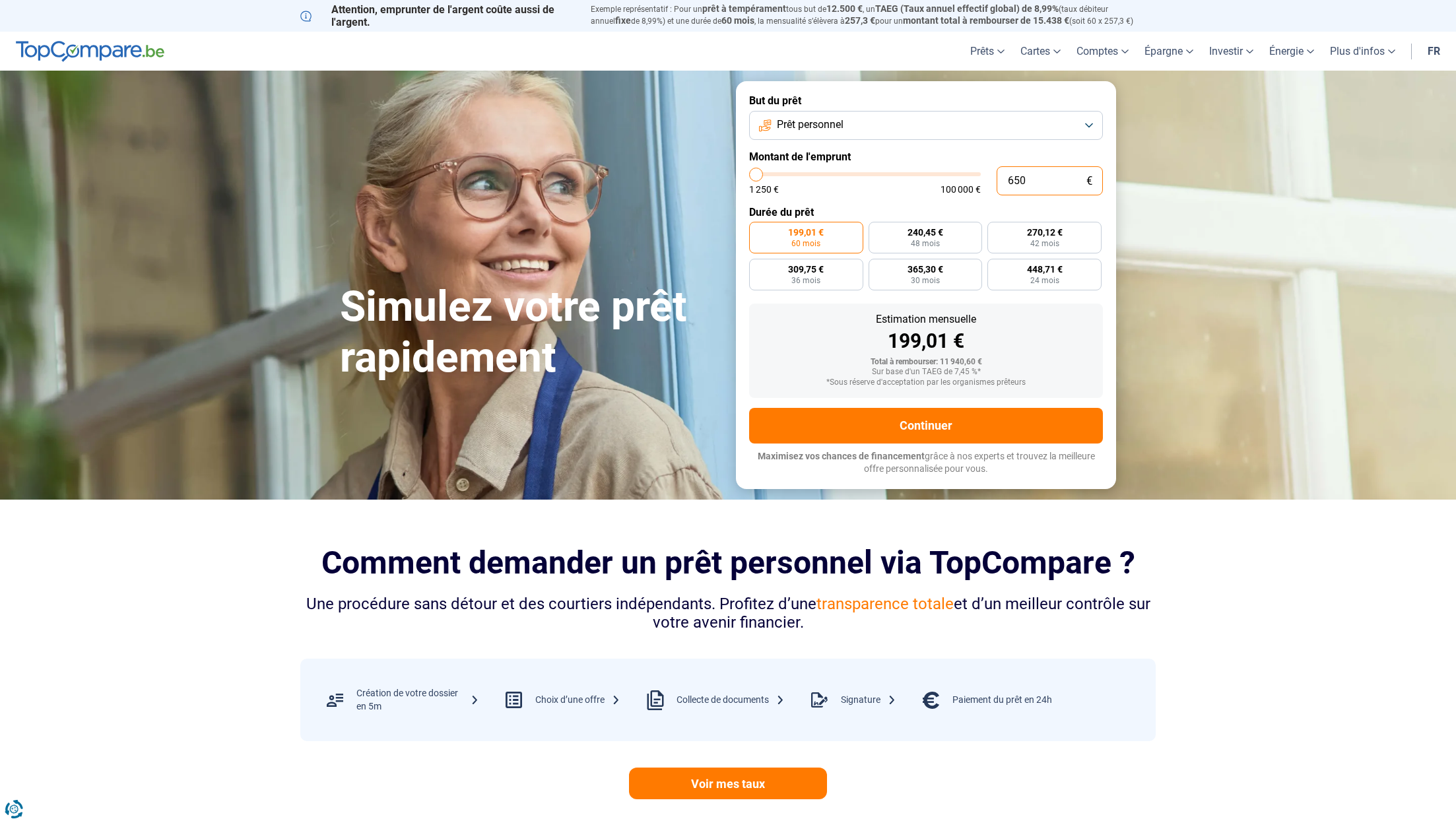
type input "6500"
radio input "true"
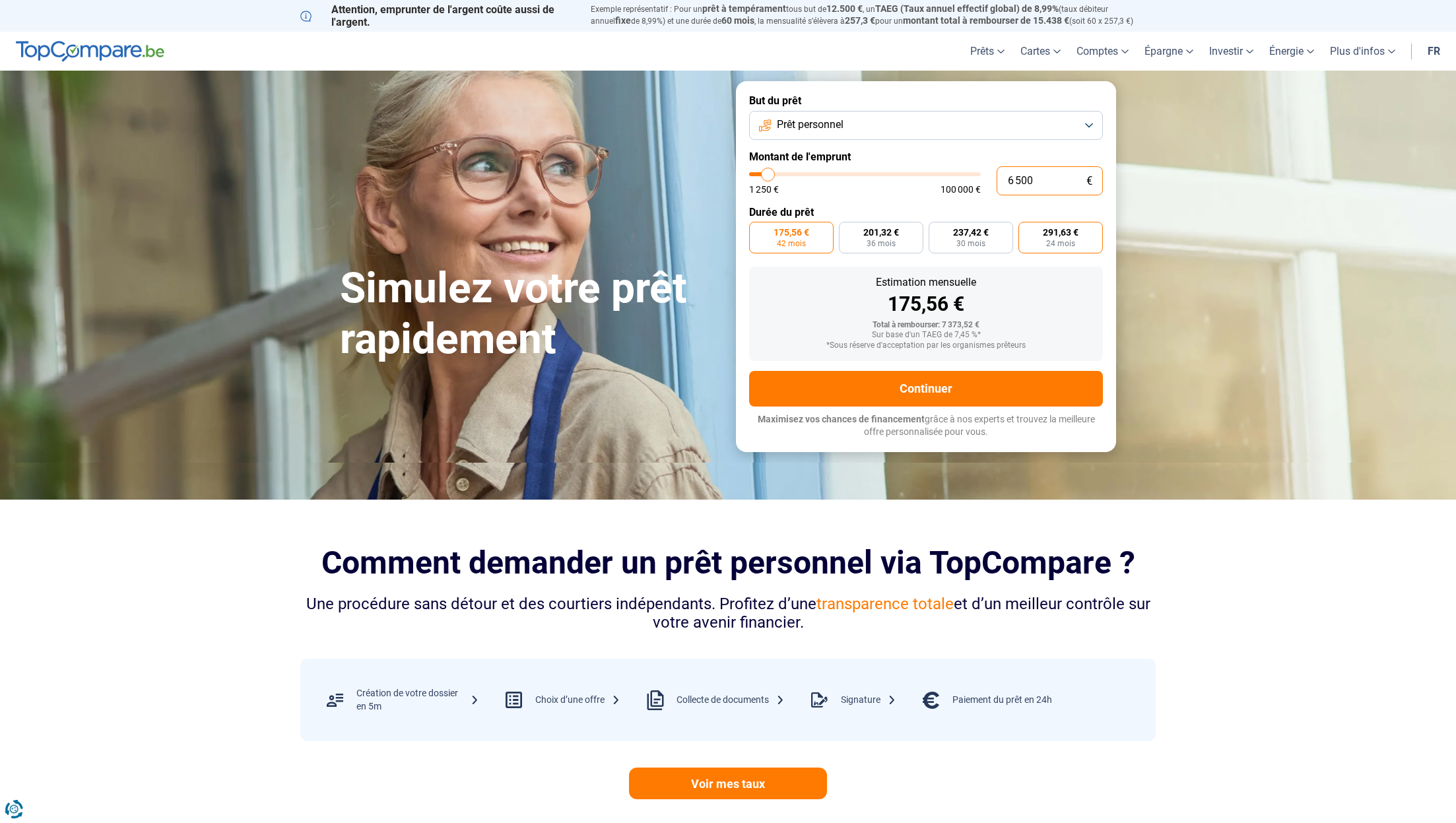
type input "6 500"
click at [1049, 236] on span "291,63 €" at bounding box center [1060, 232] width 35 height 9
click at [1027, 231] on input "291,63 € 24 mois" at bounding box center [1022, 226] width 9 height 9
radio input "true"
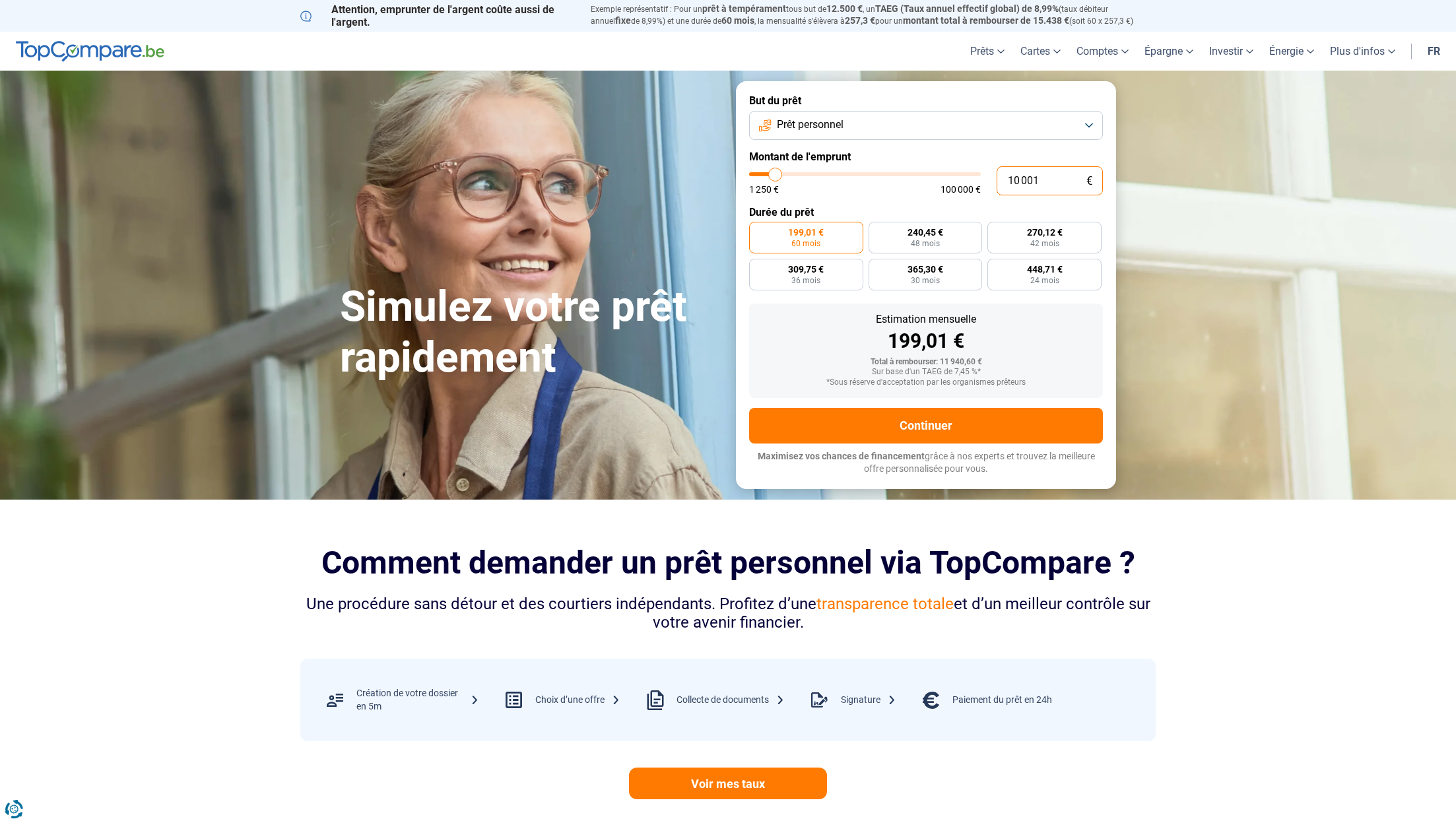
click at [1050, 184] on input "10 001" at bounding box center [1049, 181] width 107 height 29
drag, startPoint x: 1050, startPoint y: 184, endPoint x: 985, endPoint y: 184, distance: 65.0
click at [997, 184] on input "10 001" at bounding box center [1049, 181] width 107 height 29
type input "6"
type input "1250"
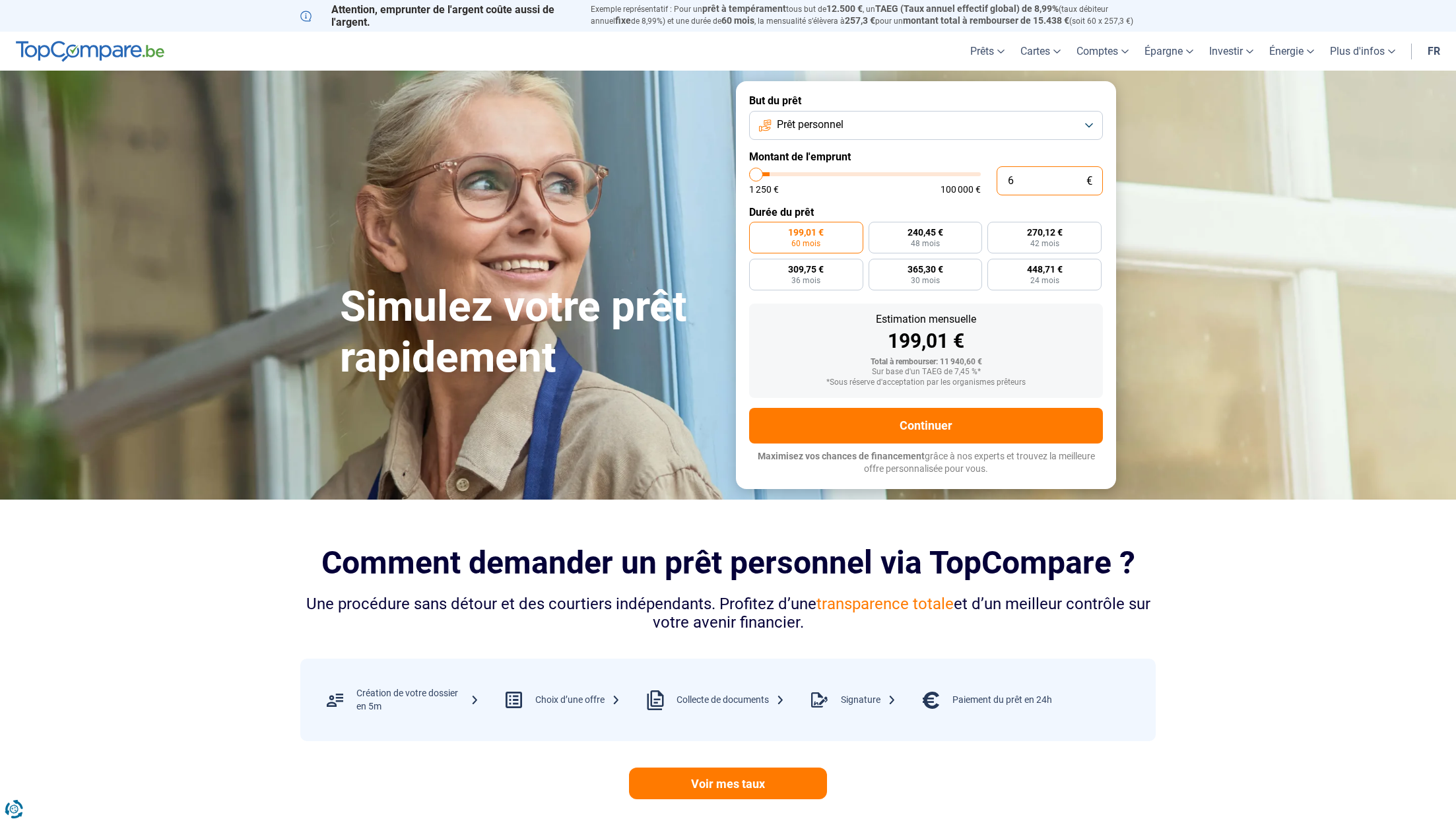
type input "65"
type input "1250"
type input "650"
type input "1250"
type input "6 500"
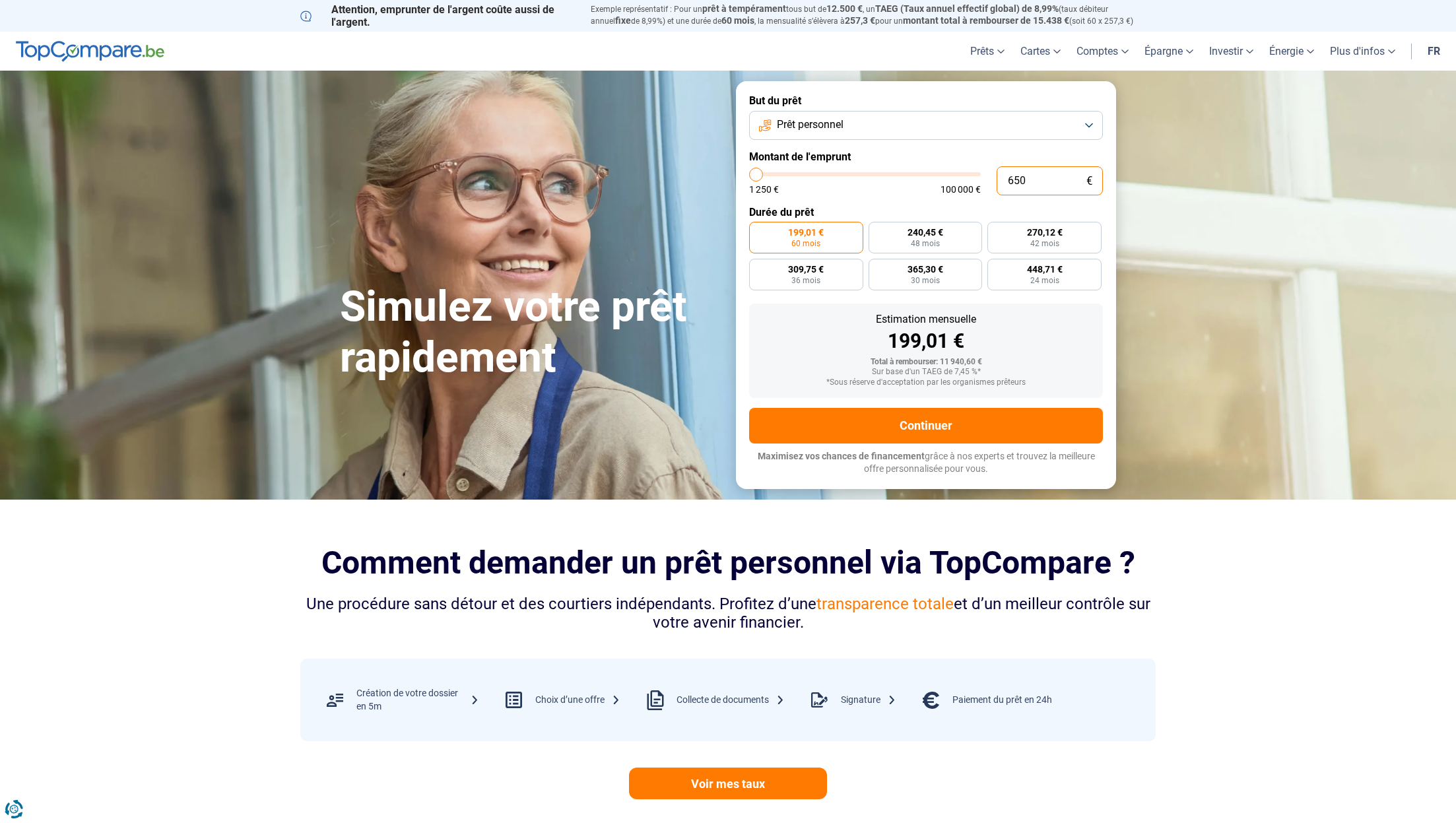
type input "6500"
radio input "true"
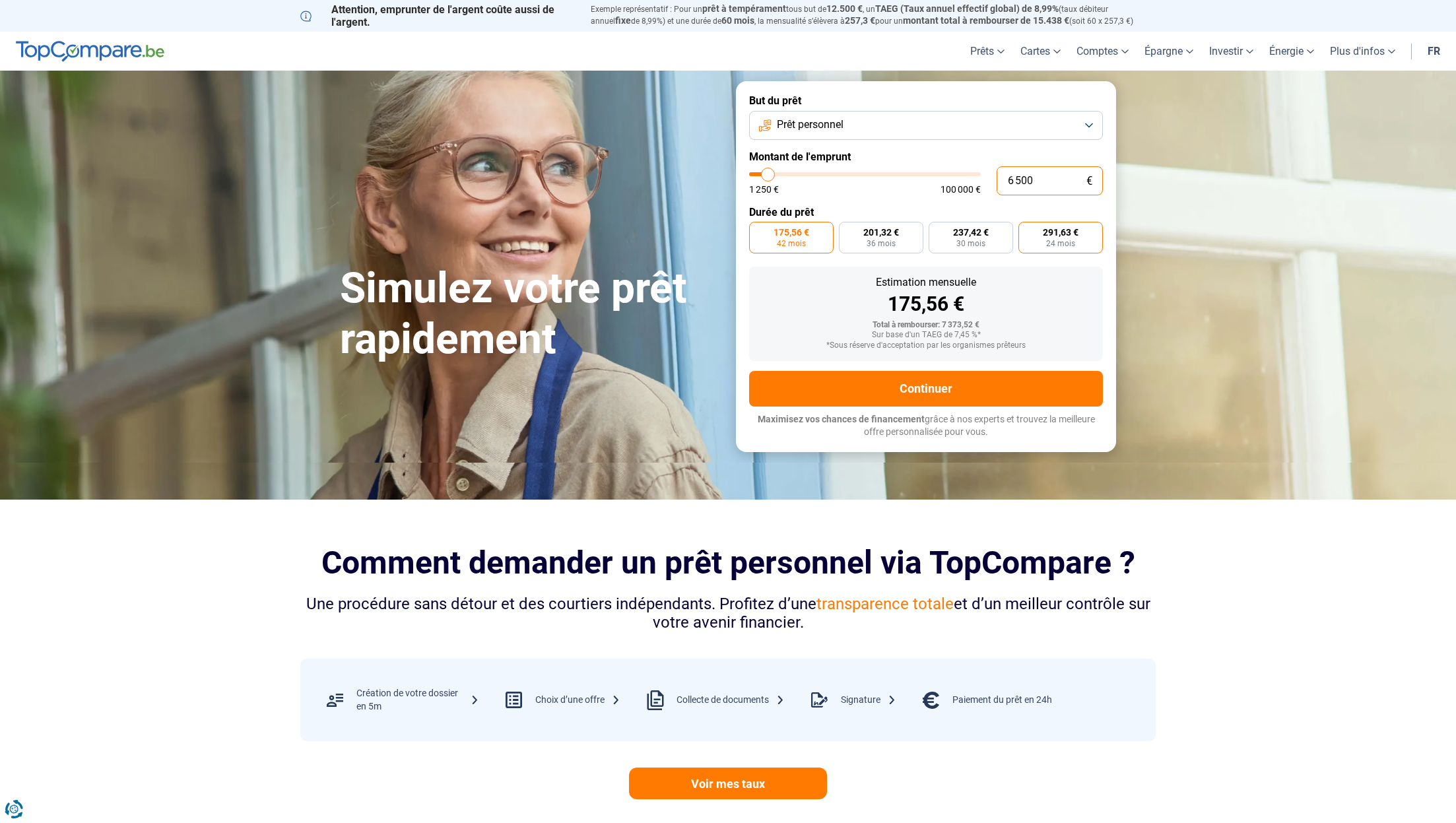
type input "6 500"
click at [1064, 239] on span "24 mois" at bounding box center [1060, 243] width 29 height 8
click at [1027, 231] on input "291,63 € 24 mois" at bounding box center [1022, 226] width 9 height 9
radio input "true"
click at [989, 234] on span "237,42 €" at bounding box center [970, 232] width 35 height 9
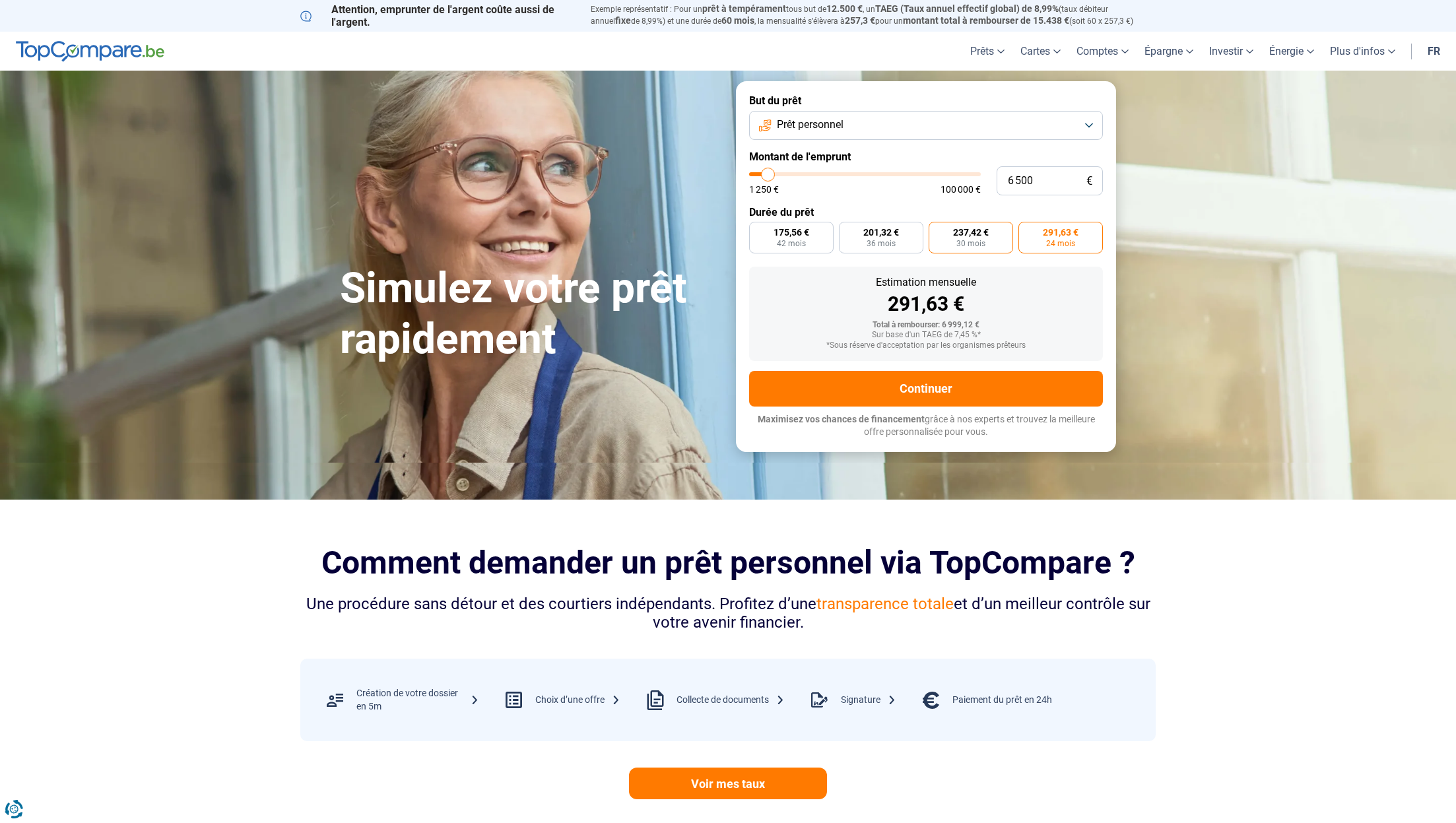
click at [937, 231] on input "237,42 € 30 mois" at bounding box center [932, 226] width 9 height 9
radio input "true"
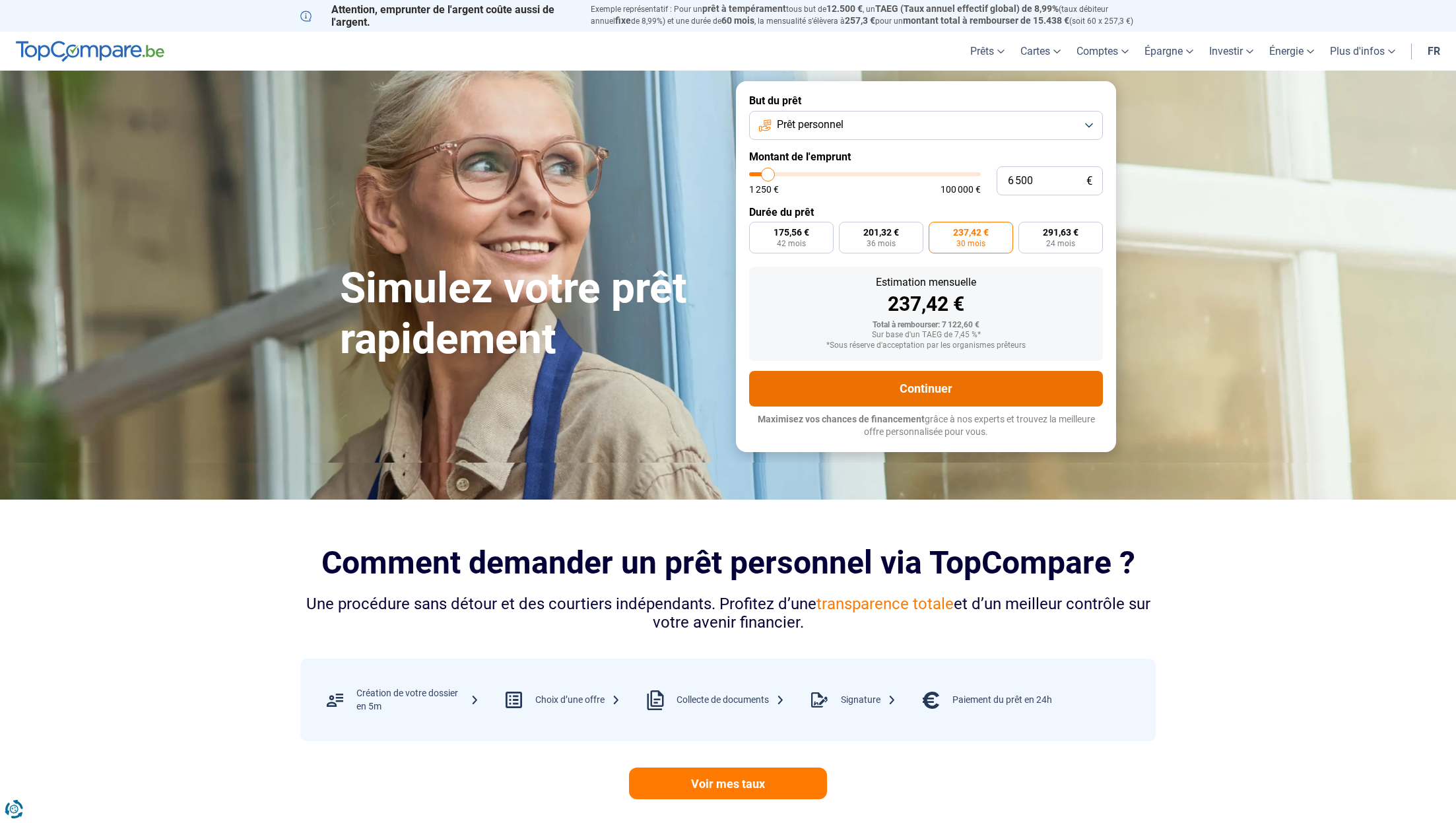
click at [940, 379] on button "Continuer" at bounding box center [926, 389] width 354 height 35
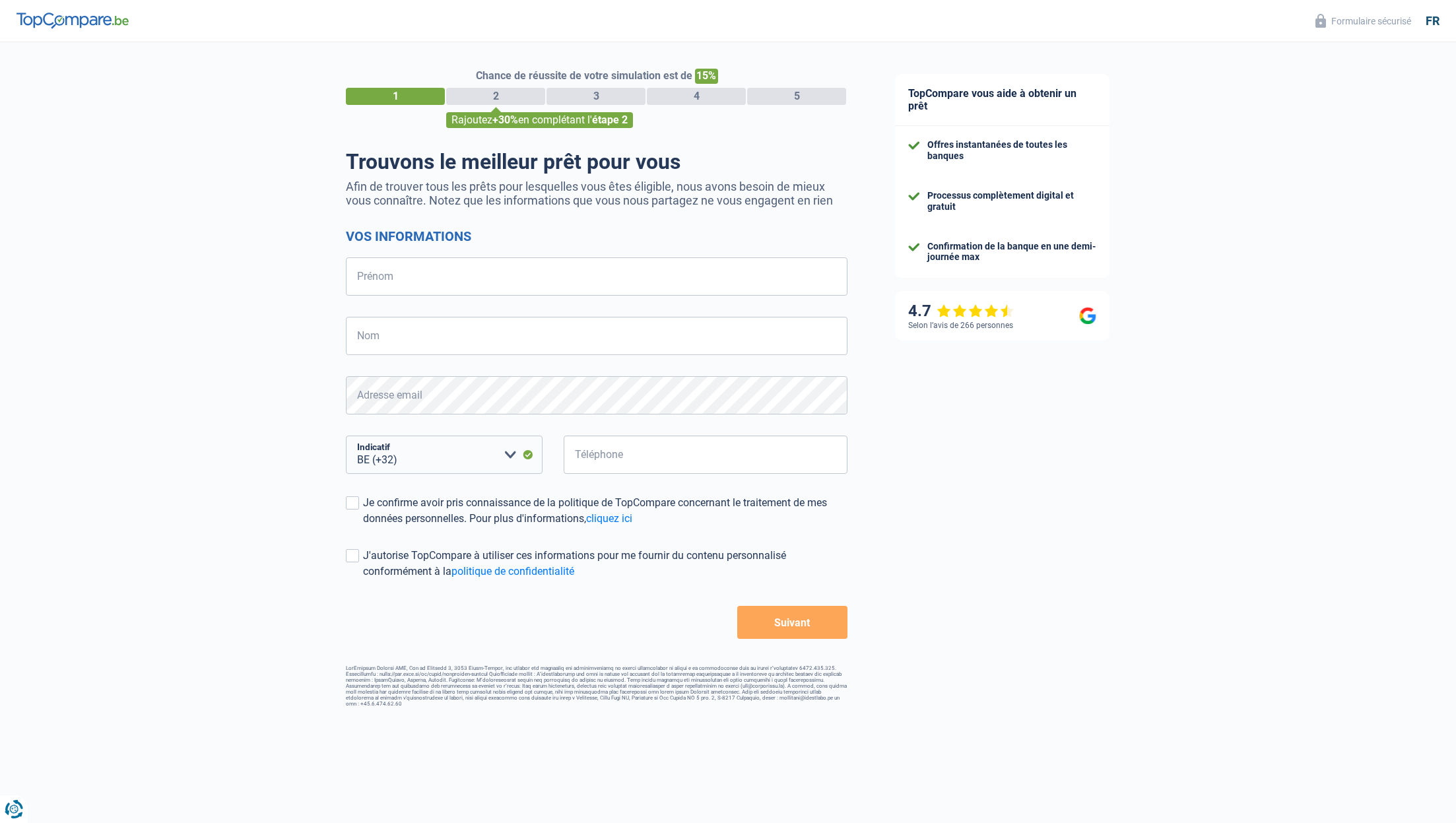
select select "32"
